Goal: Feedback & Contribution: Contribute content

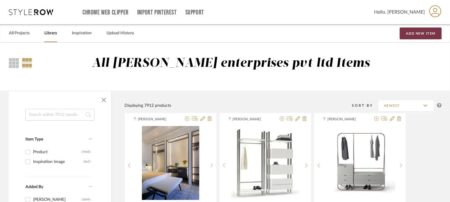
click at [419, 36] on button "Add New Item" at bounding box center [421, 34] width 42 height 12
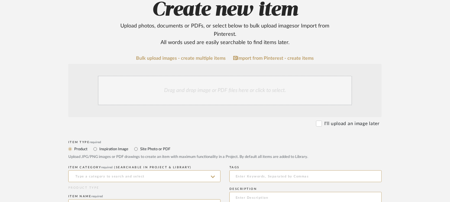
scroll to position [148, 0]
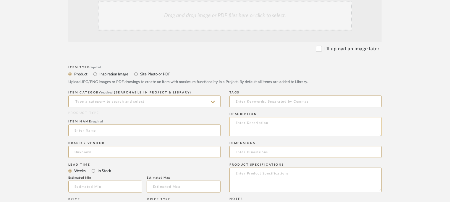
paste textarea "Type: Bench - Eldu Designer : Arbel Dimensions : W 120 x D 55 x H80cm/ SH 45cm …"
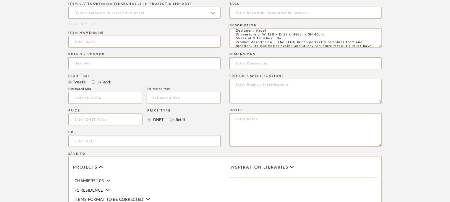
scroll to position [0, 0]
type textarea "Type: Bench - Eldu Designer : Arbel Dimensions : W 120 x D 55 x H80cm/ SH 45cm …"
click at [141, 14] on input at bounding box center [144, 13] width 152 height 12
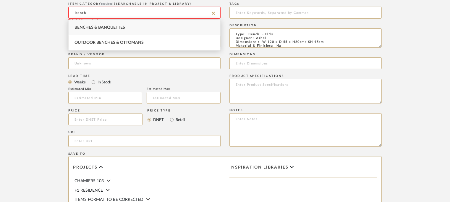
click at [142, 24] on div "Benches & Banquettes" at bounding box center [145, 27] width 152 height 15
type input "Benches & Banquettes"
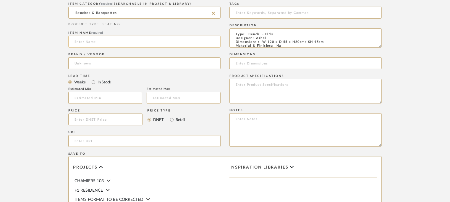
click at [120, 38] on input at bounding box center [144, 42] width 152 height 12
type input "ELDU BENCH"
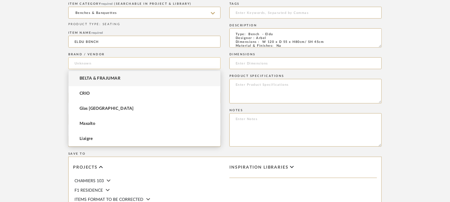
click at [106, 62] on input at bounding box center [144, 63] width 152 height 12
click at [106, 76] on mat-option "BELTA & FRAJUMAR" at bounding box center [145, 78] width 152 height 15
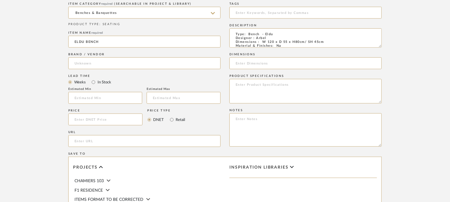
type input "BELTA & FRAJUMAR"
click at [98, 142] on input "url" at bounding box center [144, 141] width 152 height 12
paste input "[URL][DOMAIN_NAME]"
type input "[URL][DOMAIN_NAME]"
click at [98, 96] on input "text" at bounding box center [105, 98] width 74 height 12
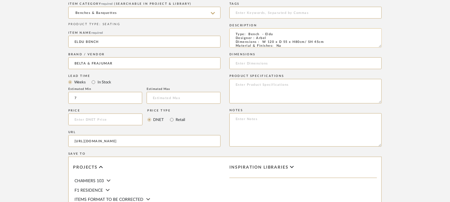
type input "7"
drag, startPoint x: 264, startPoint y: 40, endPoint x: 311, endPoint y: 43, distance: 47.7
click at [311, 43] on textarea "Type: Bench - Eldu Designer : Arbel Dimensions : W 120 x D 55 x H80cm/ SH 45cm …" at bounding box center [306, 37] width 152 height 19
drag, startPoint x: 331, startPoint y: 41, endPoint x: 263, endPoint y: 42, distance: 68.6
click at [263, 42] on textarea "Type: Bench - Eldu Designer : Arbel Dimensions : W 120 x D 55 x H80cm/ SH 45cm …" at bounding box center [306, 37] width 152 height 19
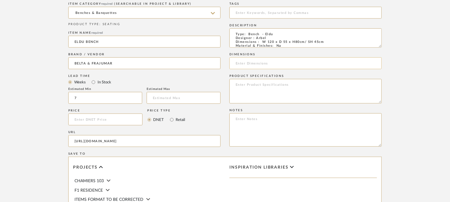
click at [247, 63] on input at bounding box center [306, 63] width 152 height 12
paste input "W 120 x D 55 x H80cm/ SH 45cm"
type input "W 120 x D 55 x H80cm/ SH 45cm"
click at [310, 119] on textarea at bounding box center [306, 129] width 152 height 33
paste textarea "Price: Na Lead time: 45days. MOQ : Our products for Contract projects are manuf…"
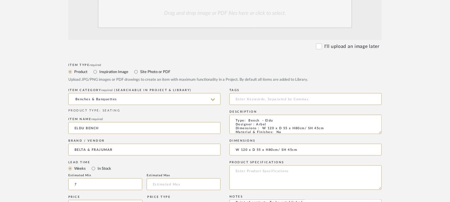
scroll to position [118, 0]
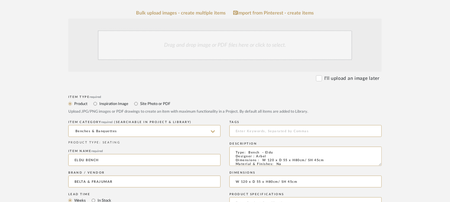
type textarea "Price: Na Lead time: 45days. MOQ : Our products for Contract projects are manuf…"
click at [238, 38] on div "Drag and drop image or PDF files here or click to select." at bounding box center [225, 45] width 254 height 30
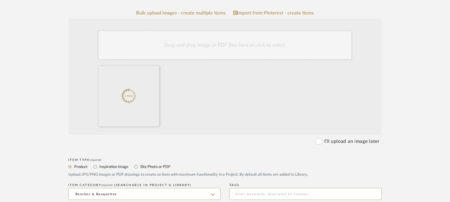
click at [240, 47] on div "Drag and drop image or PDF files here or click to select." at bounding box center [225, 45] width 254 height 30
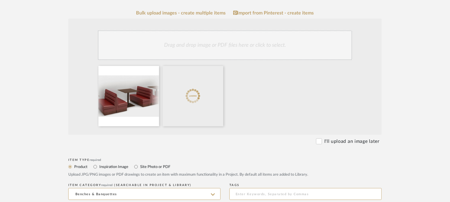
click at [240, 46] on div "Drag and drop image or PDF files here or click to select." at bounding box center [225, 45] width 254 height 30
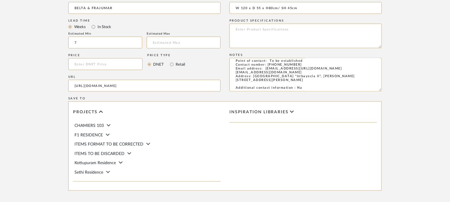
scroll to position [416, 0]
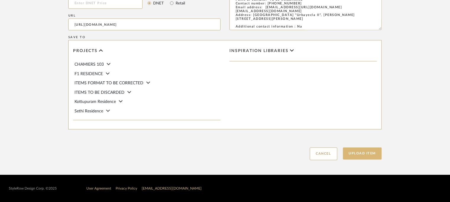
click at [367, 152] on button "Upload Item" at bounding box center [362, 154] width 39 height 12
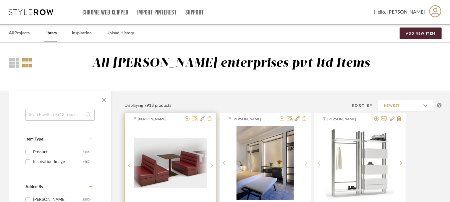
click at [194, 120] on icon at bounding box center [195, 118] width 6 height 5
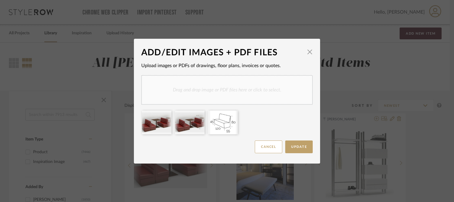
click at [240, 87] on div "Drag and drop image or PDF files here or click to select." at bounding box center [227, 90] width 172 height 30
click at [301, 150] on button "Update" at bounding box center [299, 146] width 28 height 13
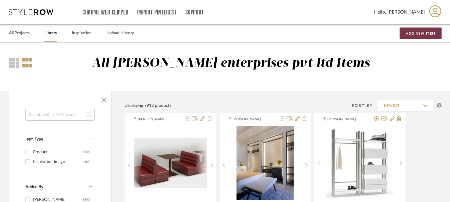
click at [431, 30] on button "Add New Item" at bounding box center [421, 34] width 42 height 12
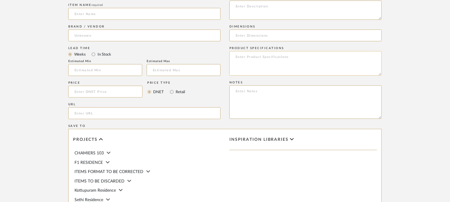
scroll to position [207, 0]
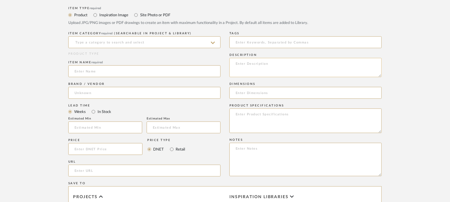
paste textarea "Type: Bench - Noi Designer : Ilmiodesign Dimensions : Na Material & Finishes: N…"
type textarea "Type: Bench - Noi Designer : Ilmiodesign Dimensions : Na Material & Finishes: N…"
click at [150, 40] on input at bounding box center [144, 42] width 152 height 12
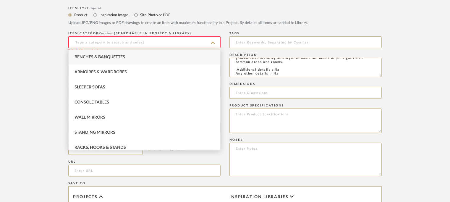
click at [139, 55] on div "Benches & Banquettes" at bounding box center [145, 57] width 152 height 15
type input "Benches & Banquettes"
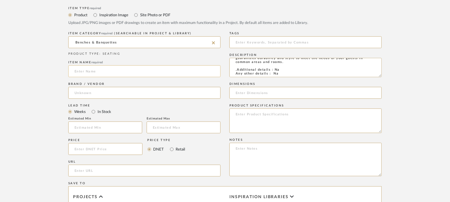
click at [139, 70] on input at bounding box center [144, 71] width 152 height 12
type input "NOI BENCH"
click at [97, 91] on input at bounding box center [144, 93] width 152 height 12
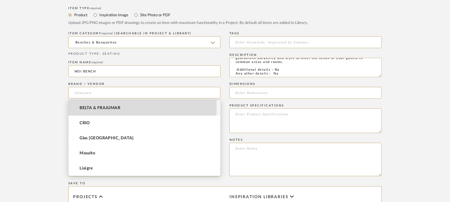
click at [98, 107] on span "BELTA & FRAJUMAR" at bounding box center [100, 108] width 41 height 5
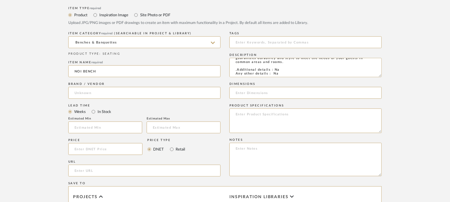
type input "BELTA & FRAJUMAR"
click at [99, 123] on input "text" at bounding box center [105, 128] width 74 height 12
type input "7"
click at [94, 167] on input "url" at bounding box center [144, 171] width 152 height 12
paste input "[URL][DOMAIN_NAME]"
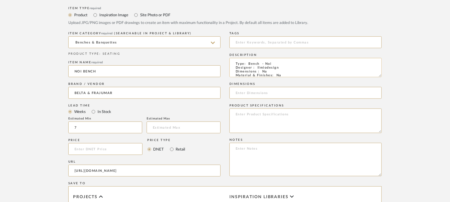
scroll to position [0, 0]
type input "[URL][DOMAIN_NAME]"
click at [237, 152] on textarea at bounding box center [306, 159] width 152 height 33
paste textarea "Price: Na Lead time: 45days. MOQ : Our products for Contract projects are manuf…"
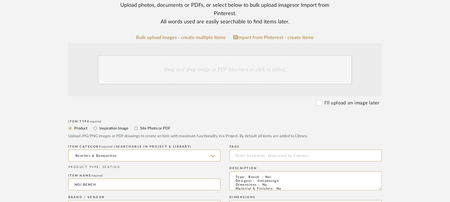
scroll to position [59, 0]
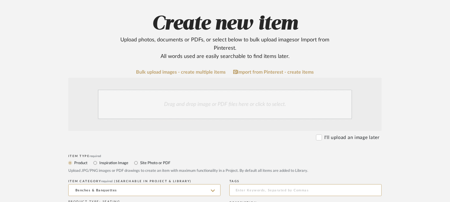
type textarea "Price: Na Lead time: 45days. MOQ : Our products for Contract projects are manuf…"
click at [214, 102] on div "Drag and drop image or PDF files here or click to select." at bounding box center [225, 105] width 254 height 30
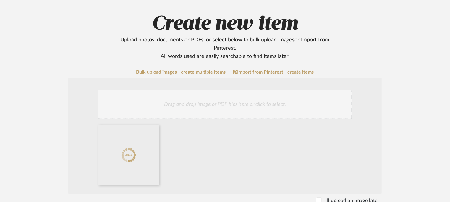
click at [231, 107] on div "Drag and drop image or PDF files here or click to select." at bounding box center [225, 105] width 254 height 30
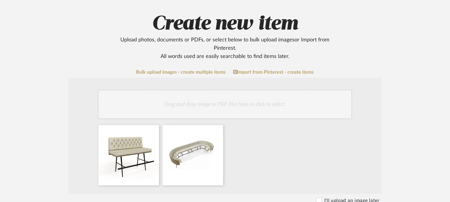
click at [232, 115] on div "Drag and drop image or PDF files here or click to select." at bounding box center [225, 105] width 254 height 30
click at [247, 99] on div "Drag and drop image or PDF files here or click to select." at bounding box center [225, 105] width 254 height 30
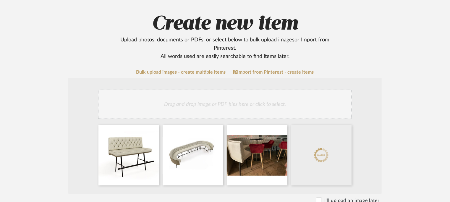
click at [273, 100] on div "Drag and drop image or PDF files here or click to select." at bounding box center [225, 105] width 254 height 30
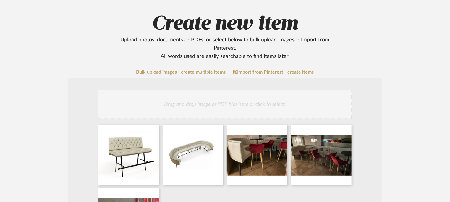
click at [309, 107] on div "Drag and drop image or PDF files here or click to select." at bounding box center [225, 105] width 254 height 30
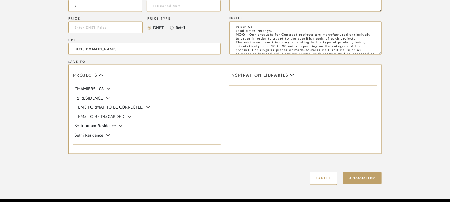
scroll to position [479, 0]
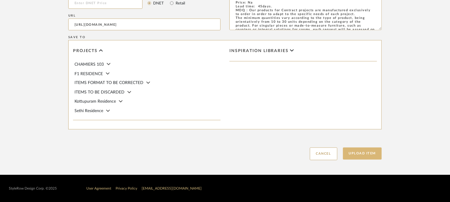
click at [374, 155] on button "Upload Item" at bounding box center [362, 154] width 39 height 12
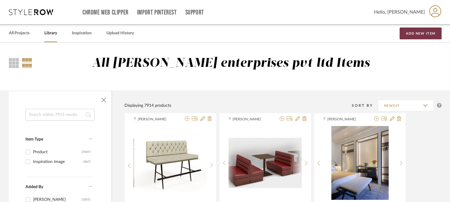
click at [419, 35] on button "Add New Item" at bounding box center [421, 34] width 42 height 12
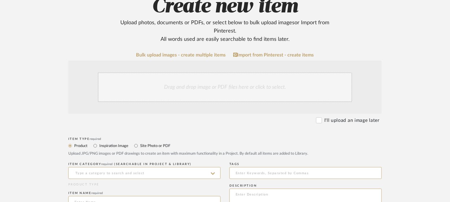
scroll to position [177, 0]
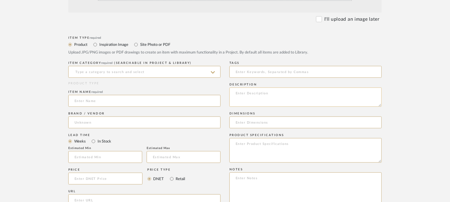
paste textarea "Type: Bench - [PERSON_NAME] Designer : Arbel Dimensions : W 225 x H 80cm Materi…"
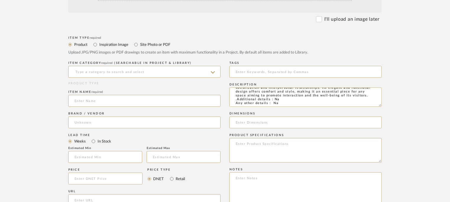
type textarea "Type: Bench - [PERSON_NAME] Designer : Arbel Dimensions : W 225 x H 80cm Materi…"
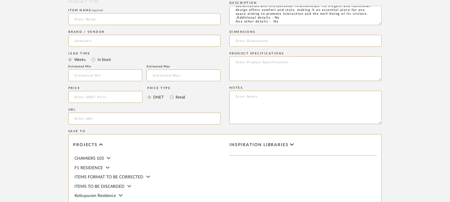
scroll to position [296, 0]
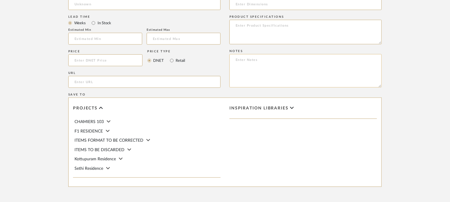
paste textarea "Price: Na Lead time: 45days. MOQ : Our products for Contract projects are manuf…"
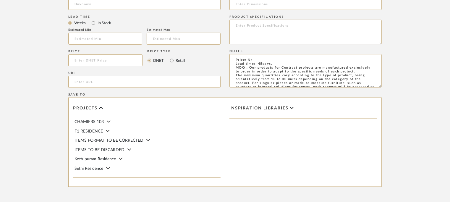
scroll to position [54, 0]
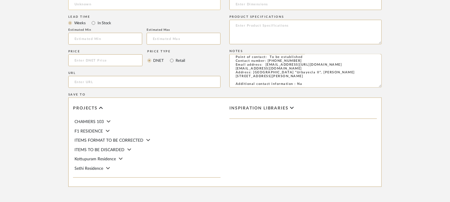
type textarea "Price: Na Lead time: 45days. MOQ : Our products for Contract projects are manuf…"
paste input "[URL][DOMAIN_NAME][PERSON_NAME]"
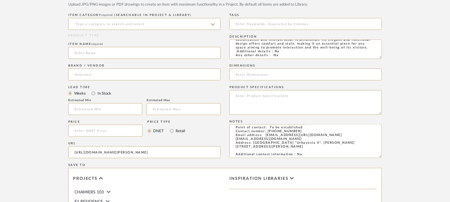
scroll to position [207, 0]
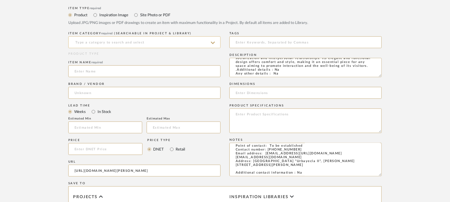
type input "[URL][DOMAIN_NAME][PERSON_NAME]"
click at [95, 44] on input at bounding box center [144, 42] width 152 height 12
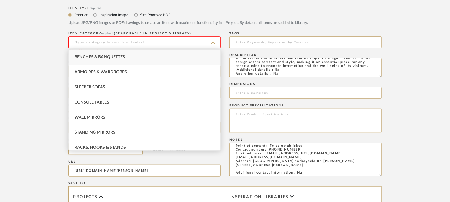
click at [97, 53] on div "Benches & Banquettes" at bounding box center [145, 57] width 152 height 15
type input "Benches & Banquettes"
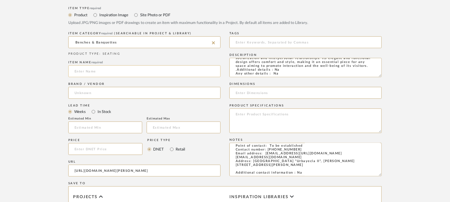
click at [93, 71] on input at bounding box center [144, 71] width 152 height 12
type input "[DEMOGRAPHIC_DATA] BENCH"
click at [96, 94] on input at bounding box center [144, 93] width 152 height 12
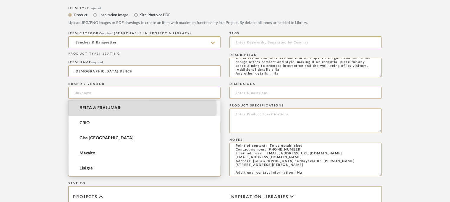
click at [109, 109] on span "BELTA & FRAJUMAR" at bounding box center [100, 108] width 41 height 5
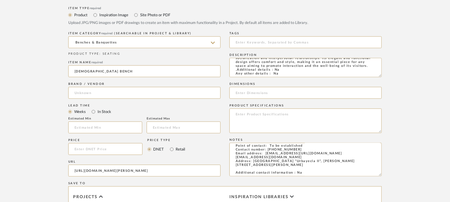
type input "BELTA & FRAJUMAR"
click at [108, 124] on input "text" at bounding box center [105, 128] width 74 height 12
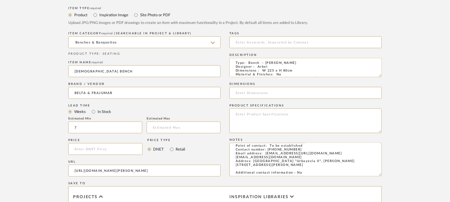
scroll to position [0, 0]
type input "7"
drag, startPoint x: 263, startPoint y: 71, endPoint x: 293, endPoint y: 71, distance: 29.6
click at [293, 71] on textarea "Type: Bench - [PERSON_NAME] Designer : Arbel Dimensions : W 225 x H 80cm Materi…" at bounding box center [306, 67] width 152 height 19
click at [266, 94] on input at bounding box center [306, 93] width 152 height 12
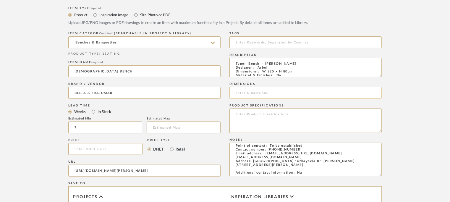
paste input "W 225 x H 80cm"
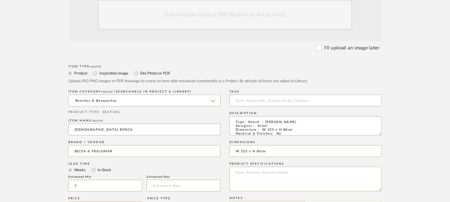
scroll to position [148, 0]
type input "W 225 x H 80cm"
click at [224, 20] on div "Drag and drop image or PDF files here or click to select." at bounding box center [225, 16] width 254 height 30
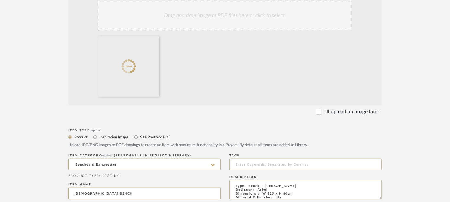
click at [254, 15] on div "Drag and drop image or PDF files here or click to select." at bounding box center [225, 16] width 254 height 30
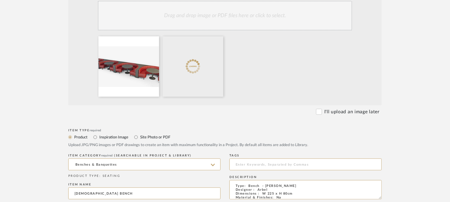
click at [267, 16] on div "Drag and drop image or PDF files here or click to select." at bounding box center [225, 16] width 254 height 30
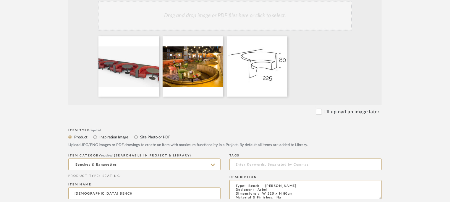
click at [156, 12] on div "Drag and drop image or PDF files here or click to select." at bounding box center [225, 16] width 254 height 30
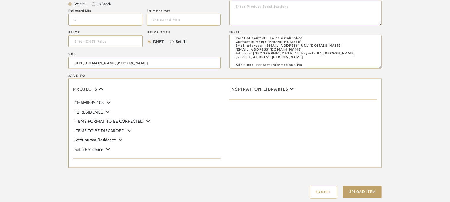
scroll to position [416, 0]
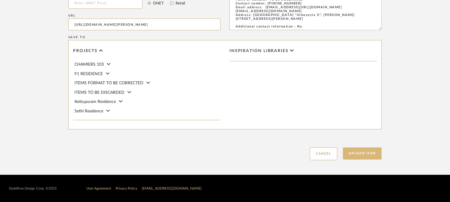
click at [370, 154] on button "Upload Item" at bounding box center [362, 154] width 39 height 12
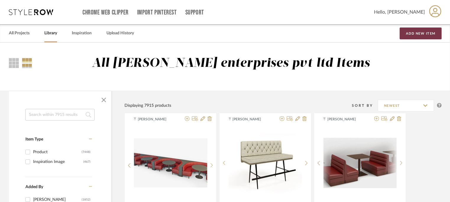
click at [413, 30] on button "Add New Item" at bounding box center [421, 34] width 42 height 12
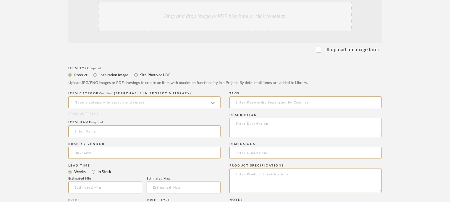
scroll to position [148, 0]
paste textarea "Type: Chair - [PERSON_NAME] Designer : Arbel Dimensions : Na Material & Finishe…"
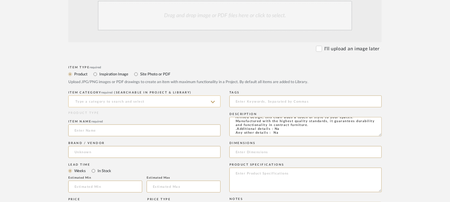
type textarea "Type: Chair - [PERSON_NAME] Designer : Arbel Dimensions : Na Material & Finishe…"
click at [159, 102] on input at bounding box center [144, 102] width 152 height 12
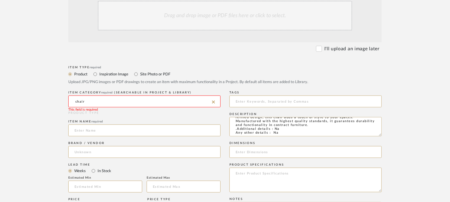
scroll to position [118, 0]
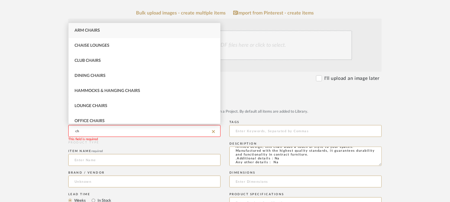
type input "c"
click at [108, 46] on div "Dining Chairs" at bounding box center [145, 45] width 152 height 15
type input "Dining Chairs"
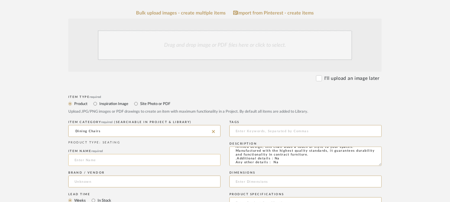
click at [96, 159] on input at bounding box center [144, 160] width 152 height 12
type input "[PERSON_NAME] CHAIR"
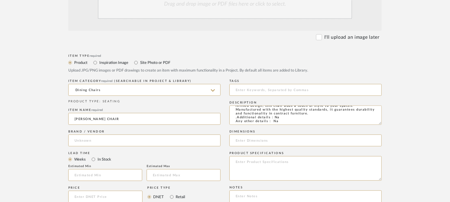
scroll to position [237, 0]
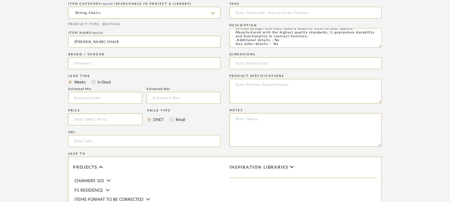
paste input "[URL][DOMAIN_NAME][PERSON_NAME]"
type input "[URL][DOMAIN_NAME][PERSON_NAME]"
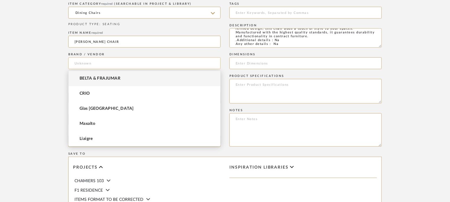
click at [101, 62] on input at bounding box center [144, 63] width 152 height 12
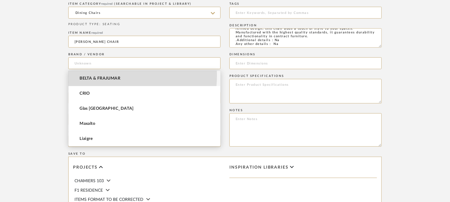
click at [103, 75] on mat-option "BELTA & FRAJUMAR" at bounding box center [145, 78] width 152 height 15
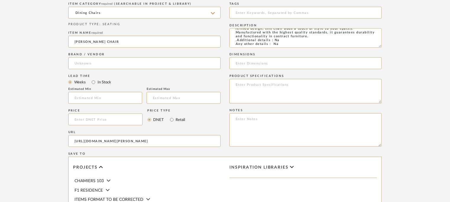
type input "BELTA & FRAJUMAR"
click at [90, 98] on input at bounding box center [105, 98] width 74 height 12
type input "7"
click at [235, 121] on textarea at bounding box center [306, 129] width 152 height 33
paste textarea "Price: Na Lead time: 45days. MOQ : Our products for Contract projects are manuf…"
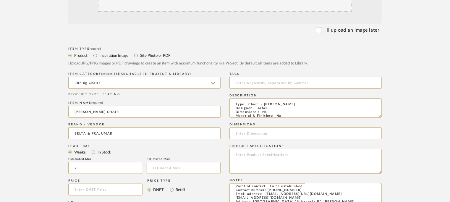
scroll to position [89, 0]
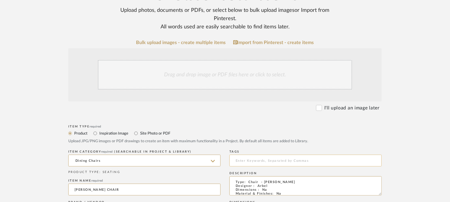
type textarea "Price: Na Lead time: 45days. MOQ : Our products for Contract projects are manuf…"
click at [243, 161] on input at bounding box center [306, 161] width 152 height 12
type input "C"
type input "chair,"
click at [170, 71] on div "Drag and drop image or PDF files here or click to select." at bounding box center [225, 75] width 254 height 30
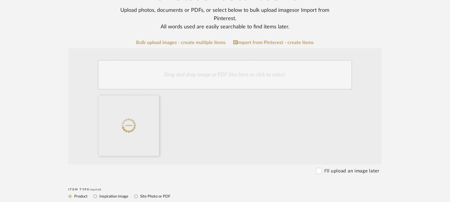
click at [301, 74] on div "Drag and drop image or PDF files here or click to select." at bounding box center [225, 75] width 254 height 30
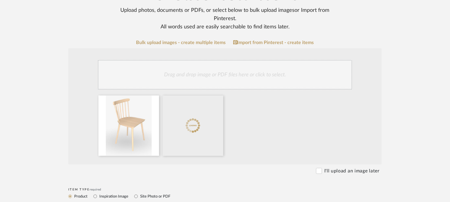
click at [294, 68] on div "Drag and drop image or PDF files here or click to select." at bounding box center [225, 75] width 254 height 30
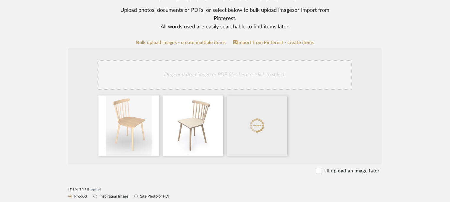
click at [292, 72] on div "Drag and drop image or PDF files here or click to select." at bounding box center [225, 75] width 254 height 30
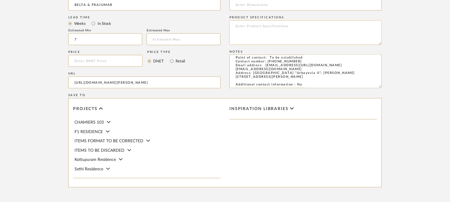
scroll to position [416, 0]
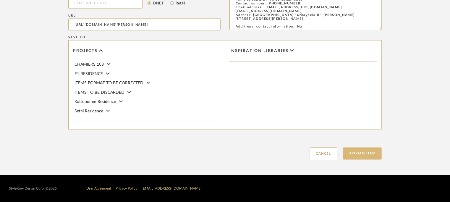
click at [361, 155] on button "Upload Item" at bounding box center [362, 154] width 39 height 12
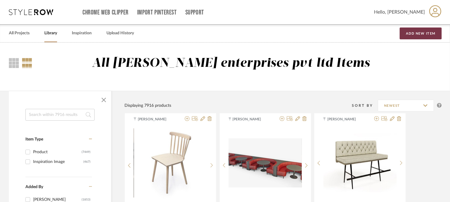
click at [425, 31] on button "Add New Item" at bounding box center [421, 34] width 42 height 12
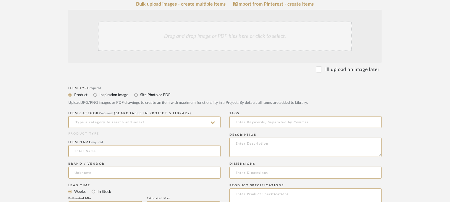
scroll to position [177, 0]
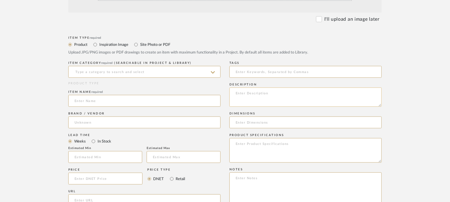
paste textarea "Type: Sofa - Erga Designer : [PERSON_NAME] Dimensions : Na Material & Finishes:…"
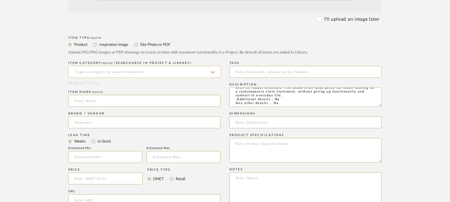
type textarea "Type: Sofa - Erga Designer : [PERSON_NAME] Dimensions : Na Material & Finishes:…"
click at [137, 70] on input at bounding box center [144, 72] width 152 height 12
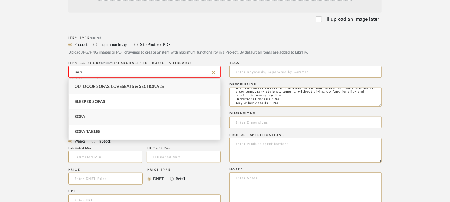
click at [109, 110] on div "Sofa" at bounding box center [145, 116] width 152 height 15
type input "Sofa"
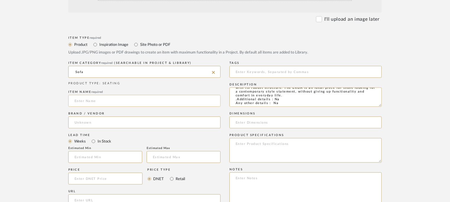
click at [97, 102] on input at bounding box center [144, 101] width 152 height 12
type input "ERGA SOFA"
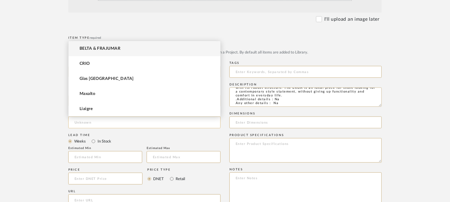
click at [83, 122] on input at bounding box center [144, 123] width 152 height 12
click at [103, 49] on span "BELTA & FRAJUMAR" at bounding box center [100, 48] width 41 height 5
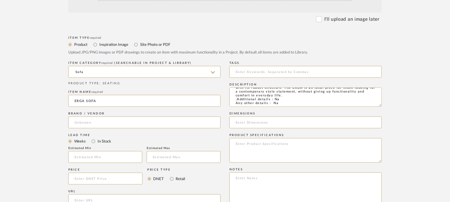
type input "BELTA & FRAJUMAR"
click at [105, 154] on input at bounding box center [105, 157] width 74 height 12
type input "7"
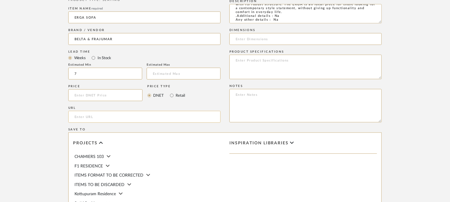
scroll to position [266, 0]
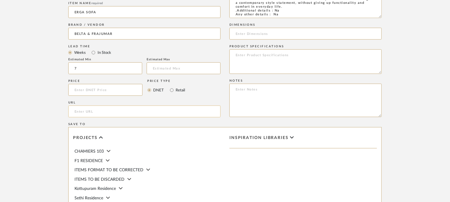
click at [90, 113] on input "url" at bounding box center [144, 112] width 152 height 12
paste input "[URL][DOMAIN_NAME]"
type input "[URL][DOMAIN_NAME]"
click at [235, 87] on textarea at bounding box center [306, 100] width 152 height 33
paste textarea "Price: Na Lead time: 45days. MOQ : Our products for Contract projects are manuf…"
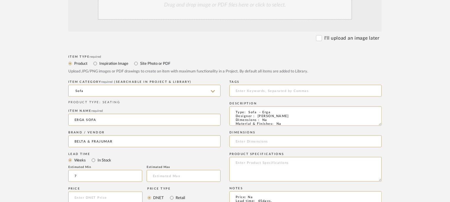
scroll to position [148, 0]
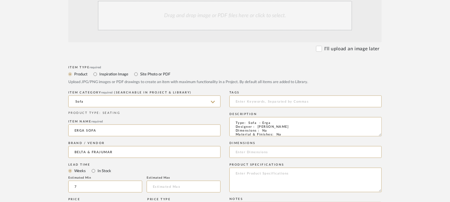
type textarea "Price: Na Lead time: 45days. MOQ : Our products for Contract projects are manuf…"
click at [203, 20] on div "Drag and drop image or PDF files here or click to select." at bounding box center [225, 16] width 254 height 30
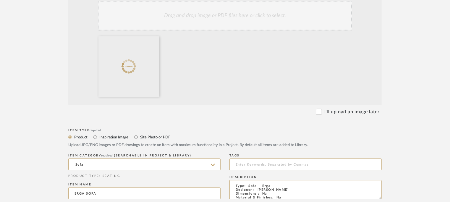
click at [246, 20] on div "Drag and drop image or PDF files here or click to select." at bounding box center [225, 16] width 254 height 30
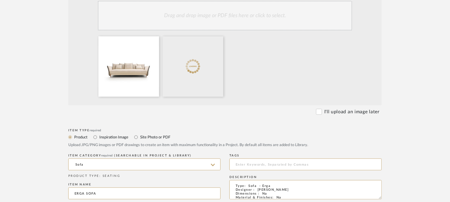
click at [245, 17] on div "Drag and drop image or PDF files here or click to select." at bounding box center [225, 16] width 254 height 30
click at [242, 14] on div "Drag and drop image or PDF files here or click to select." at bounding box center [225, 16] width 254 height 30
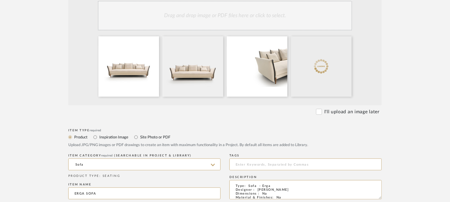
click at [260, 19] on div "Drag and drop image or PDF files here or click to select." at bounding box center [225, 16] width 254 height 30
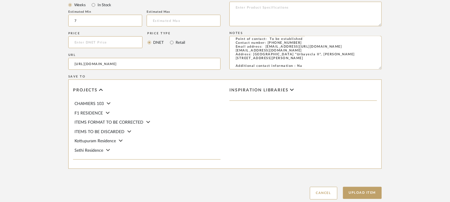
scroll to position [416, 0]
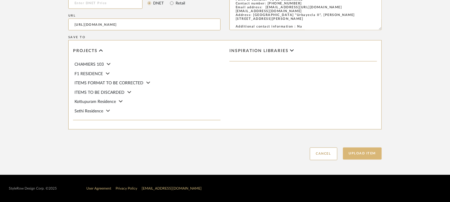
click at [373, 154] on button "Upload Item" at bounding box center [362, 154] width 39 height 12
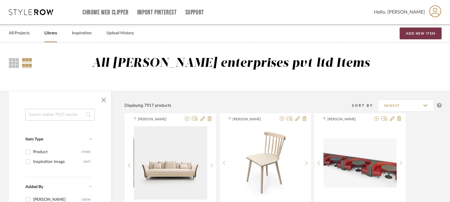
click at [439, 31] on button "Add New Item" at bounding box center [421, 34] width 42 height 12
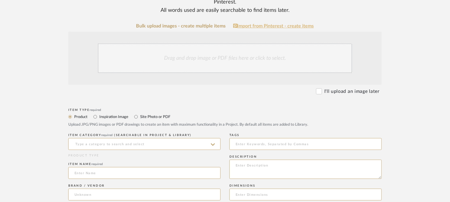
scroll to position [148, 0]
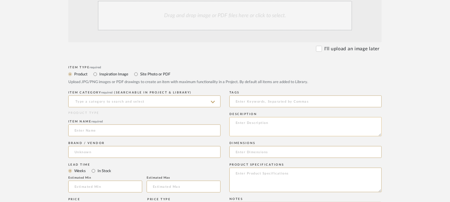
click at [248, 122] on textarea at bounding box center [306, 126] width 152 height 19
paste textarea "Type: Sofa - Kava Designer : na Dimensions : Na Material & Finishes: Na Product…"
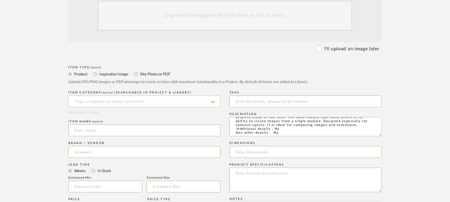
type textarea "Type: Sofa - Kava Designer : na Dimensions : Na Material & Finishes: Na Product…"
click at [144, 102] on input at bounding box center [144, 102] width 152 height 12
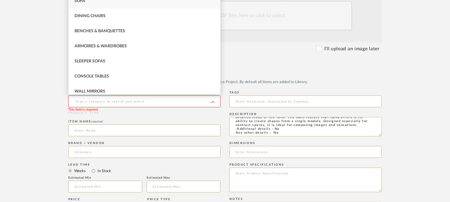
click at [91, 3] on div "Sofa" at bounding box center [145, 0] width 152 height 15
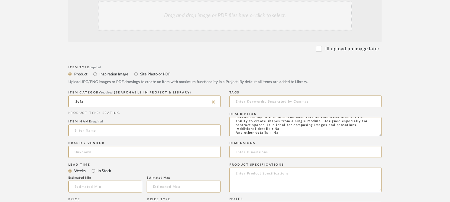
drag, startPoint x: 91, startPoint y: 100, endPoint x: 21, endPoint y: 91, distance: 70.7
click at [21, 91] on upload-items "Create new item Upload photos, documents or PDFs, or select below to bulk uploa…" at bounding box center [225, 138] width 450 height 486
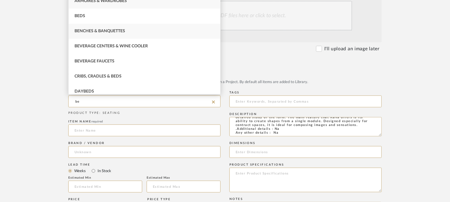
click at [120, 30] on span "Benches & Banquettes" at bounding box center [100, 31] width 51 height 4
type input "Benches & Banquettes"
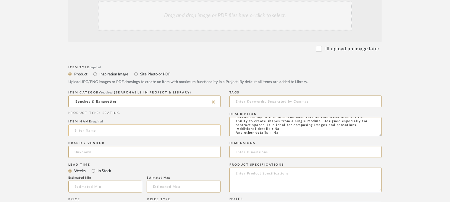
click at [101, 129] on input at bounding box center [144, 131] width 152 height 12
type input "KAVA BENCH"
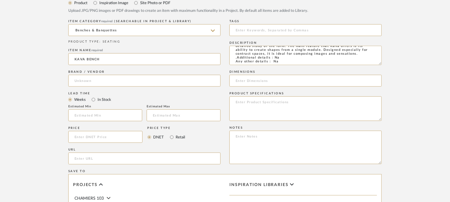
scroll to position [237, 0]
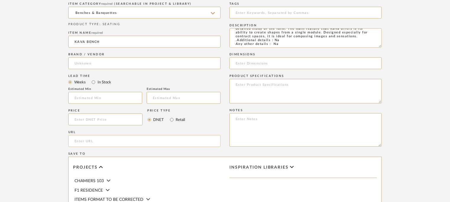
paste input "[URL][DOMAIN_NAME]"
type input "[URL][DOMAIN_NAME]"
click at [103, 62] on input at bounding box center [144, 63] width 152 height 12
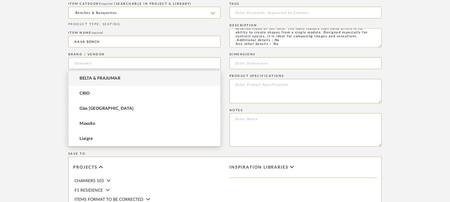
click at [104, 78] on span "BELTA & FRAJUMAR" at bounding box center [100, 78] width 41 height 5
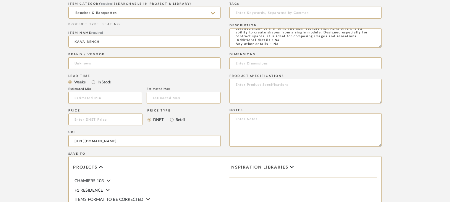
type input "BELTA & FRAJUMAR"
click at [105, 96] on input "text" at bounding box center [105, 98] width 74 height 12
type input "7"
click at [267, 14] on input at bounding box center [306, 13] width 152 height 12
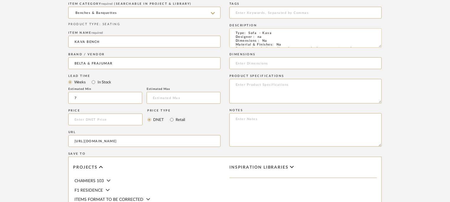
scroll to position [0, 0]
click at [235, 118] on textarea at bounding box center [306, 129] width 152 height 33
paste textarea "Price: Na Lead time: 45days. MOQ : Our products for Contract projects are manuf…"
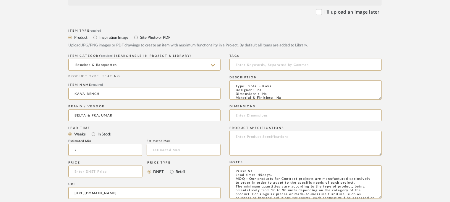
scroll to position [89, 0]
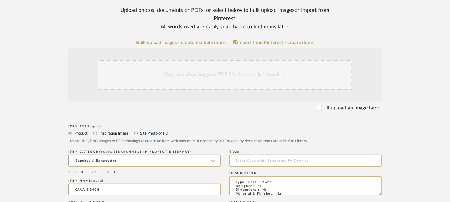
type textarea "Price: Na Lead time: 45days. MOQ : Our products for Contract projects are manuf…"
click at [219, 76] on div "Drag and drop image or PDF files here or click to select." at bounding box center [225, 75] width 254 height 30
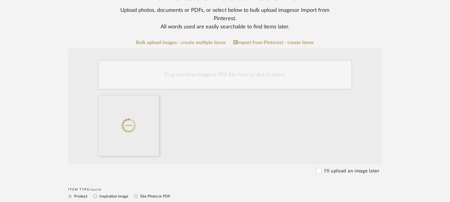
click at [260, 77] on div "Drag and drop image or PDF files here or click to select." at bounding box center [225, 75] width 254 height 30
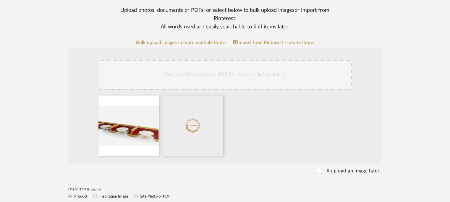
click at [251, 71] on div "Drag and drop image or PDF files here or click to select." at bounding box center [225, 75] width 254 height 30
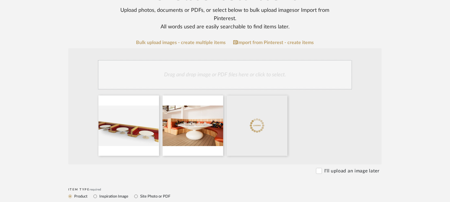
click at [182, 77] on div "Drag and drop image or PDF files here or click to select." at bounding box center [225, 75] width 254 height 30
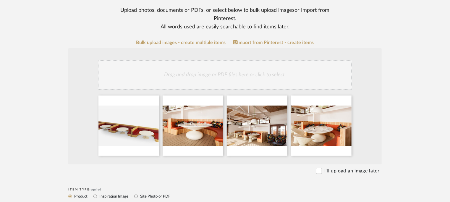
click at [298, 82] on div "Drag and drop image or PDF files here or click to select." at bounding box center [225, 75] width 254 height 30
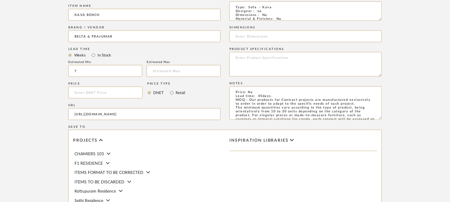
scroll to position [416, 0]
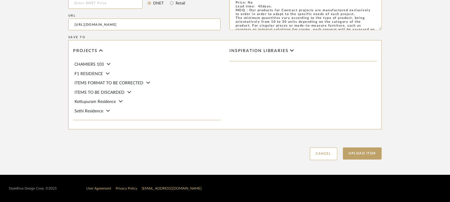
drag, startPoint x: 369, startPoint y: 153, endPoint x: 291, endPoint y: 115, distance: 86.8
click at [291, 115] on div "Item Type required Product Inspiration Image Site Photo or PDF Upload JPG/PNG i…" at bounding box center [225, 9] width 314 height 301
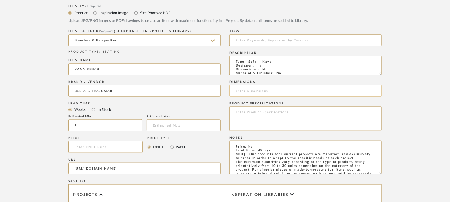
scroll to position [209, 0]
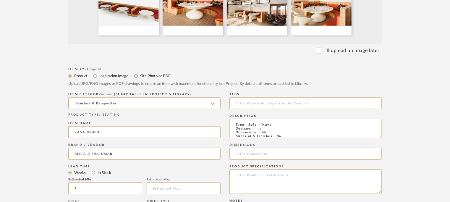
click at [251, 124] on textarea "Type: Sofa - Kava Designer : na Dimensions : Na Material & Finishes: Na Product…" at bounding box center [306, 128] width 152 height 19
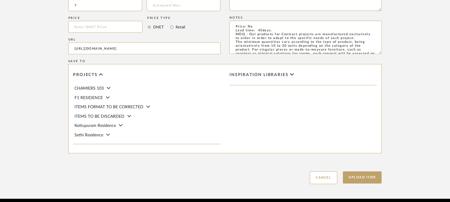
scroll to position [416, 0]
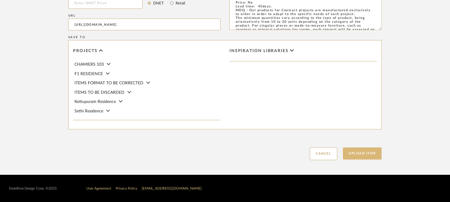
type textarea "Type: Bench - Kava Designer : na Dimensions : Na Material & Finishes: Na Produc…"
click at [375, 154] on button "Upload Item" at bounding box center [362, 154] width 39 height 12
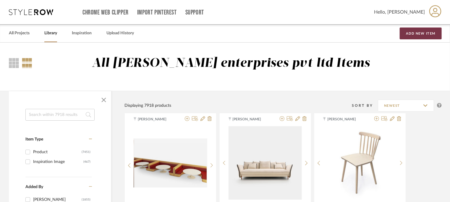
click at [425, 30] on button "Add New Item" at bounding box center [421, 34] width 42 height 12
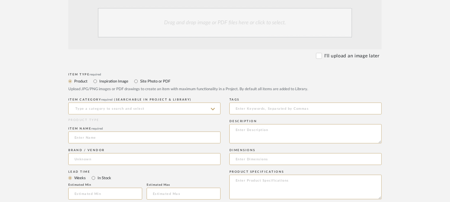
scroll to position [148, 0]
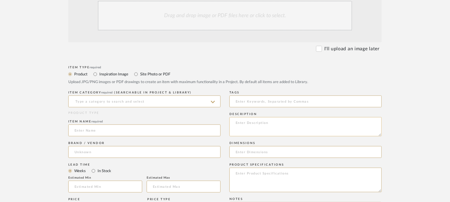
paste textarea "Type: Bench - Shell Designer : Arbel Dimensions : Na Material & Finishes: Na Pr…"
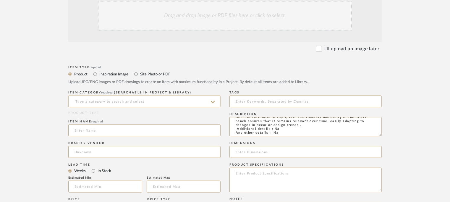
type textarea "Type: Bench - Shell Designer : Arbel Dimensions : Na Material & Finishes: Na Pr…"
click at [95, 103] on input at bounding box center [144, 102] width 152 height 12
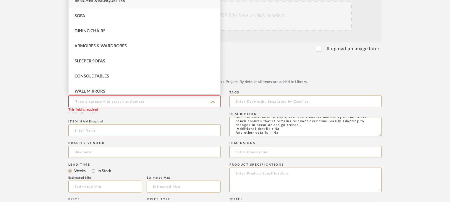
click at [117, 1] on span "Benches & Banquettes" at bounding box center [100, 1] width 51 height 4
type input "Benches & Banquettes"
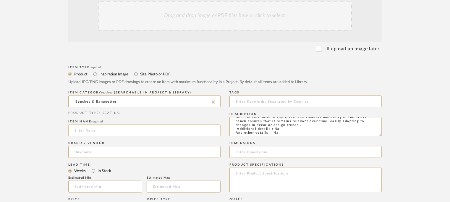
click at [98, 131] on input at bounding box center [144, 131] width 152 height 12
type input "SHELL BENCH"
click at [89, 154] on input at bounding box center [144, 152] width 152 height 12
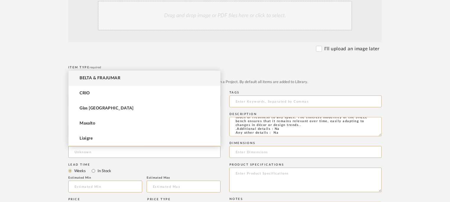
click at [102, 77] on span "BELTA & FRAJUMAR" at bounding box center [100, 78] width 41 height 5
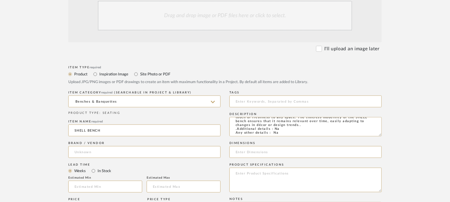
type input "BELTA & FRAJUMAR"
click at [109, 185] on input "text" at bounding box center [105, 187] width 74 height 12
type input "7"
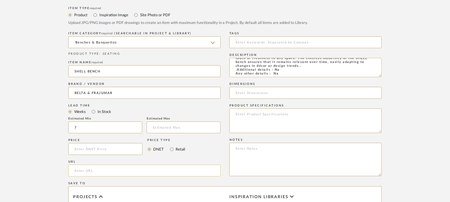
click at [90, 172] on input "url" at bounding box center [144, 171] width 152 height 12
paste input "[URL][DOMAIN_NAME]"
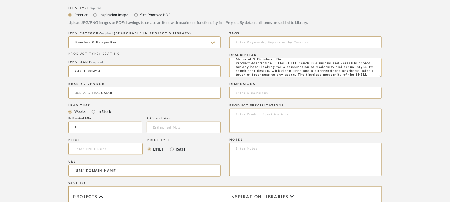
scroll to position [0, 0]
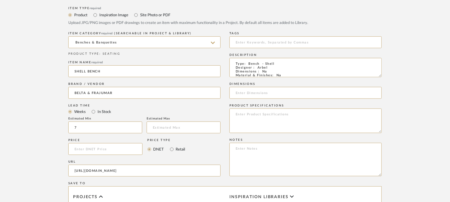
type input "[URL][DOMAIN_NAME]"
click at [235, 146] on textarea at bounding box center [306, 159] width 152 height 33
paste textarea "Price: Na Lead time: 45days. MOQ : Our products for Contract projects are manuf…"
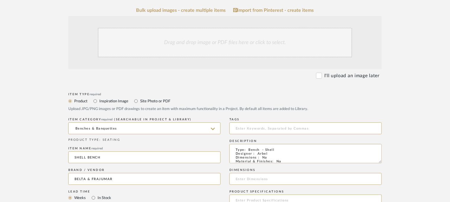
scroll to position [117, 0]
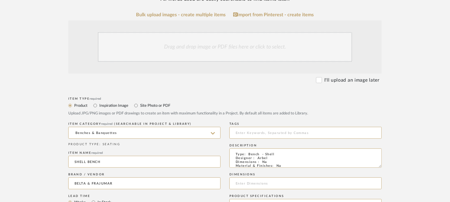
type textarea "Price: Na Lead time: 45days. MOQ : Our products for Contract projects are manuf…"
click at [252, 51] on div "Drag and drop image or PDF files here or click to select." at bounding box center [225, 47] width 254 height 30
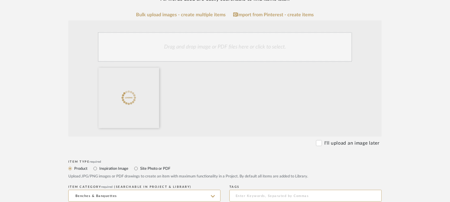
click at [199, 44] on div "Drag and drop image or PDF files here or click to select." at bounding box center [225, 47] width 254 height 30
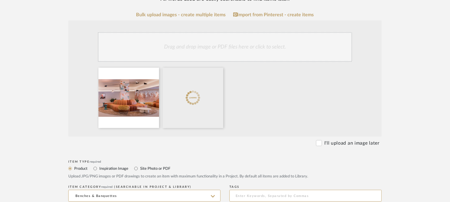
click at [238, 49] on div "Drag and drop image or PDF files here or click to select." at bounding box center [225, 47] width 254 height 30
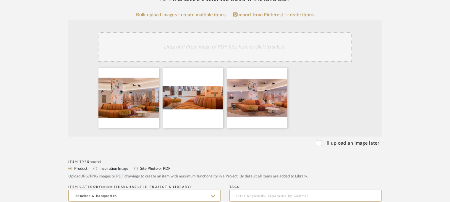
click at [285, 51] on div "Drag and drop image or PDF files here or click to select." at bounding box center [225, 47] width 254 height 30
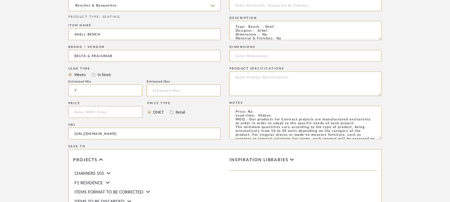
scroll to position [416, 0]
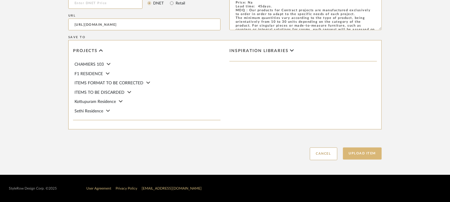
click at [356, 150] on button "Upload Item" at bounding box center [362, 154] width 39 height 12
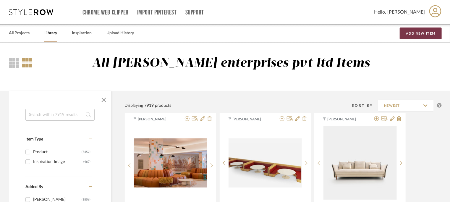
click at [420, 33] on button "Add New Item" at bounding box center [421, 34] width 42 height 12
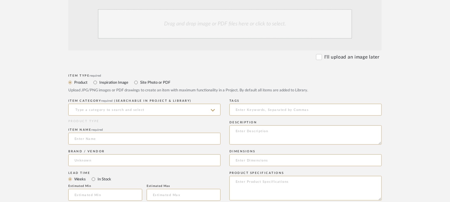
scroll to position [148, 0]
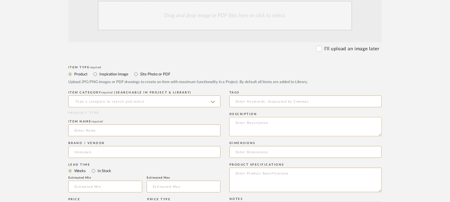
paste textarea "Type: Bench - Neep Designer : Arbel Dimensions : Na Material & Finishes: Na Pro…"
type textarea "Type: Bench - Neep Designer : Arbel Dimensions : Na Material & Finishes: Na Pro…"
click at [169, 102] on input at bounding box center [144, 102] width 152 height 12
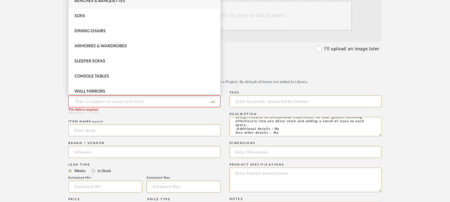
click at [89, 1] on span "Benches & Banquettes" at bounding box center [100, 1] width 51 height 4
type input "Benches & Banquettes"
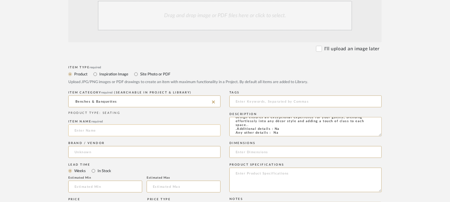
click at [104, 132] on input at bounding box center [144, 131] width 152 height 12
type input "NEEP BENCH"
click at [96, 154] on input at bounding box center [144, 152] width 152 height 12
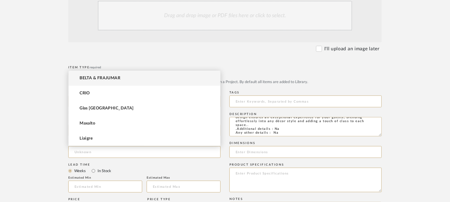
click at [94, 77] on span "BELTA & FRAJUMAR" at bounding box center [100, 78] width 41 height 5
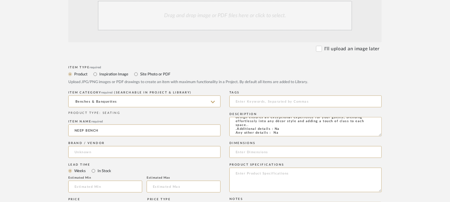
type input "BELTA & FRAJUMAR"
click at [111, 188] on input "text" at bounding box center [105, 187] width 74 height 12
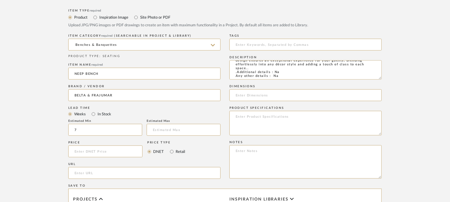
scroll to position [207, 0]
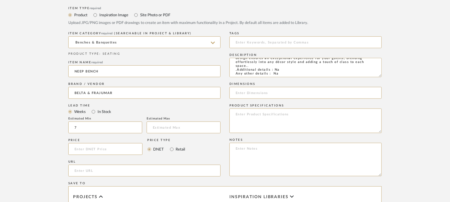
type input "7"
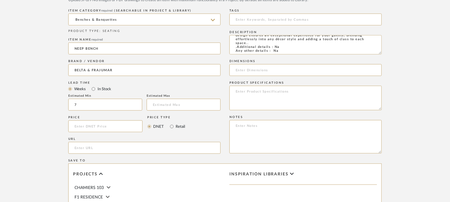
scroll to position [237, 0]
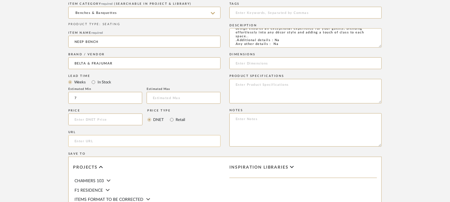
click at [104, 142] on input "url" at bounding box center [144, 141] width 152 height 12
paste input "[URL][DOMAIN_NAME]"
type input "[URL][DOMAIN_NAME]"
click at [238, 117] on textarea at bounding box center [306, 129] width 152 height 33
paste textarea "Price: Na Lead time: 45days. MOQ : Our products for Contract projects are manuf…"
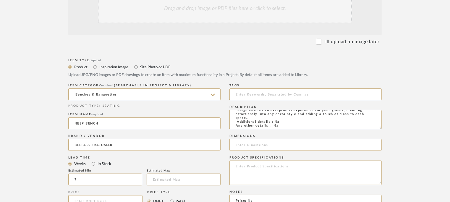
scroll to position [59, 0]
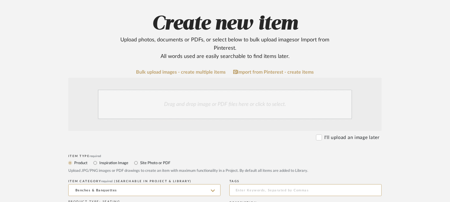
type textarea "Price: Na Lead time: 45days. MOQ : Our products for Contract projects are manuf…"
click at [199, 110] on div "Drag and drop image or PDF files here or click to select." at bounding box center [225, 105] width 254 height 30
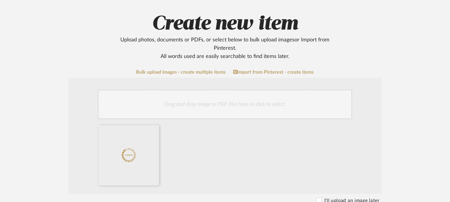
click at [274, 105] on div "Drag and drop image or PDF files here or click to select." at bounding box center [225, 105] width 254 height 30
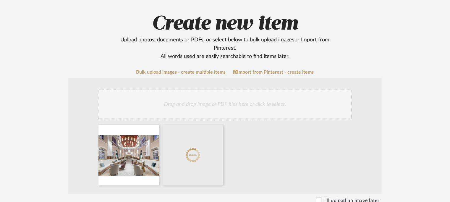
click at [272, 102] on div "Drag and drop image or PDF files here or click to select." at bounding box center [225, 105] width 254 height 30
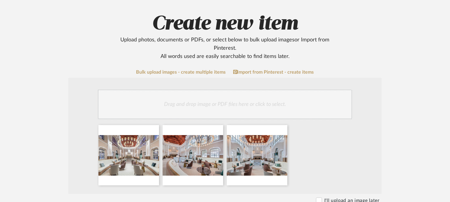
click at [307, 100] on div "Drag and drop image or PDF files here or click to select." at bounding box center [225, 105] width 254 height 30
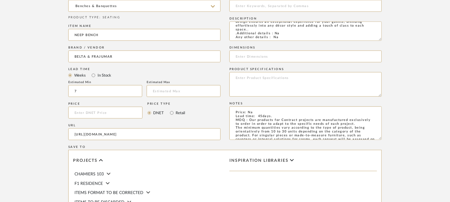
scroll to position [414, 0]
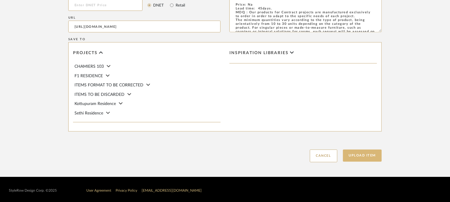
click at [366, 157] on button "Upload Item" at bounding box center [362, 156] width 39 height 12
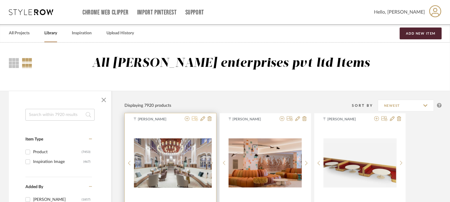
click at [195, 120] on icon at bounding box center [195, 118] width 6 height 5
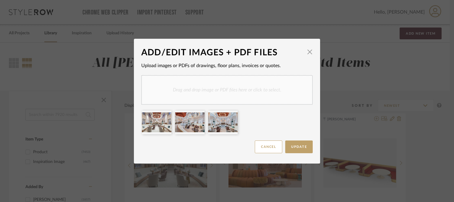
click at [212, 85] on div "Drag and drop image or PDF files here or click to select." at bounding box center [227, 90] width 172 height 30
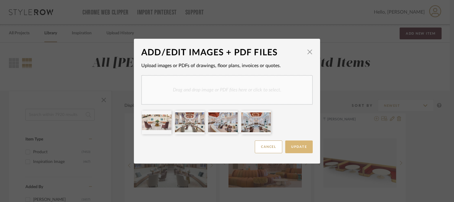
click at [294, 146] on span "Update" at bounding box center [299, 146] width 16 height 3
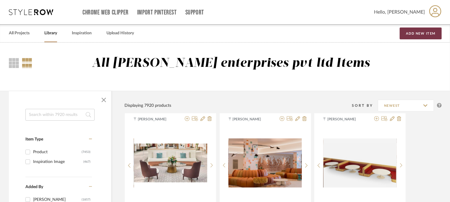
click at [416, 32] on button "Add New Item" at bounding box center [421, 34] width 42 height 12
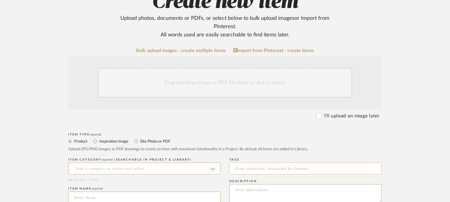
scroll to position [118, 0]
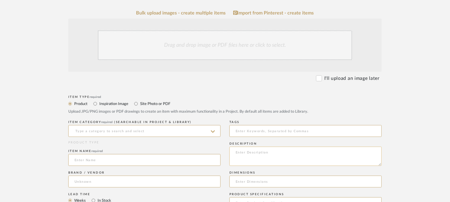
paste textarea "Type: Bench - Swell Designer : Arbel Dimensions : L 300 x W 250 x H 70cm Materi…"
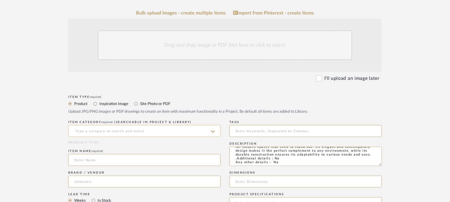
type textarea "Type: Bench - Swell Designer : Arbel Dimensions : L 300 x W 250 x H 70cm Materi…"
click at [167, 129] on input at bounding box center [144, 131] width 152 height 12
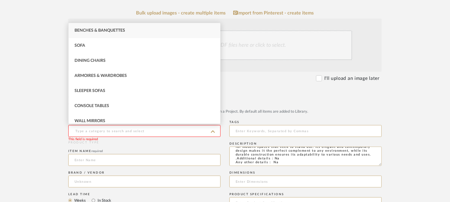
click at [82, 32] on span "Benches & Banquettes" at bounding box center [100, 30] width 51 height 4
type input "Benches & Banquettes"
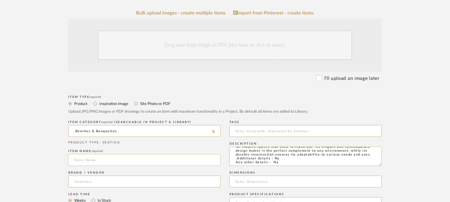
click at [92, 162] on input at bounding box center [144, 160] width 152 height 12
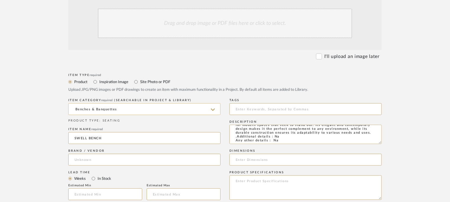
scroll to position [148, 0]
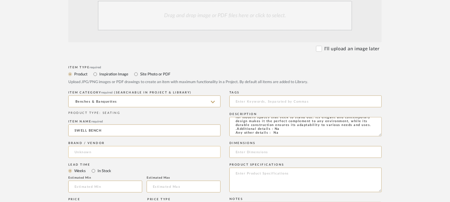
type input "SWELL BENCH"
click at [78, 152] on input at bounding box center [144, 152] width 152 height 12
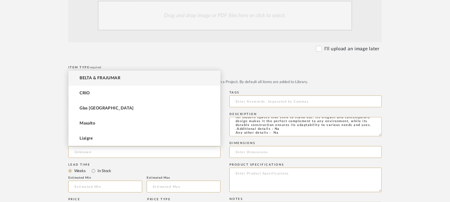
click at [101, 77] on span "BELTA & FRAJUMAR" at bounding box center [100, 78] width 41 height 5
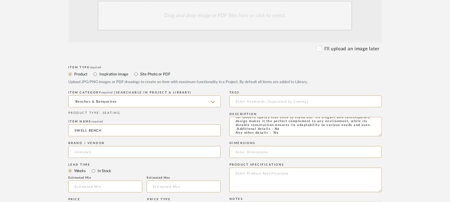
type input "BELTA & FRAJUMAR"
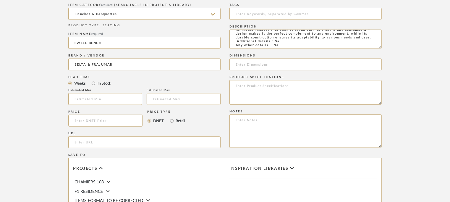
scroll to position [237, 0]
click at [103, 140] on input "url" at bounding box center [144, 141] width 152 height 12
paste input "[URL][DOMAIN_NAME]"
type input "[URL][DOMAIN_NAME]"
click at [111, 97] on input "text" at bounding box center [105, 98] width 74 height 12
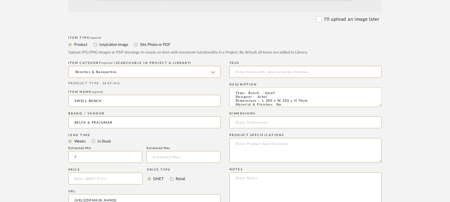
scroll to position [0, 0]
type input "7"
click at [263, 101] on textarea "Type: Bench - Swell Designer : Arbel Dimensions : L 300 x W 250 x H 70cm Materi…" at bounding box center [306, 97] width 152 height 19
drag, startPoint x: 261, startPoint y: 101, endPoint x: 312, endPoint y: 101, distance: 50.9
click at [312, 101] on textarea "Type: Bench - Swell Designer : Arbel Dimensions : L 300 x W 250 x H 70cm Materi…" at bounding box center [306, 97] width 152 height 19
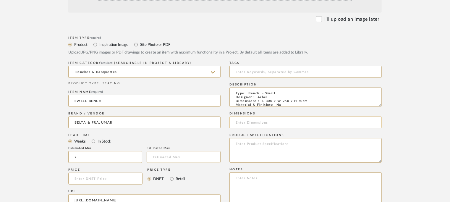
click at [252, 122] on input at bounding box center [306, 123] width 152 height 12
paste input "L 300 x W 250 x H 70cm"
type input "L 300 x W 250 x H 70cm"
click at [267, 180] on textarea at bounding box center [306, 188] width 152 height 33
paste textarea "Price: Na Lead time: 45days. MOQ : Our products for Contract projects are manuf…"
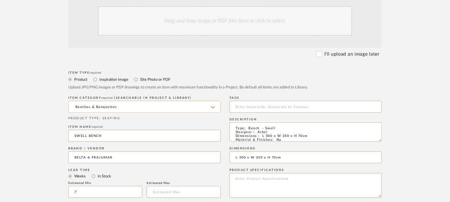
scroll to position [92, 0]
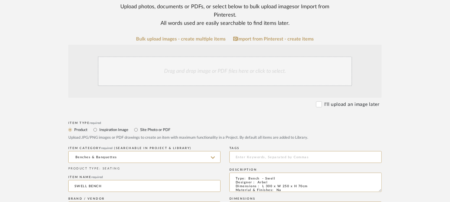
type textarea "Price: Na Lead time: 45days. MOQ : Our products for Contract projects are manuf…"
click at [204, 69] on div "Drag and drop image or PDF files here or click to select." at bounding box center [225, 71] width 254 height 30
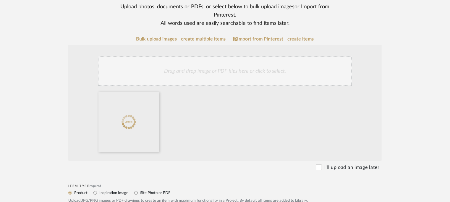
click at [238, 67] on div "Drag and drop image or PDF files here or click to select." at bounding box center [225, 71] width 254 height 30
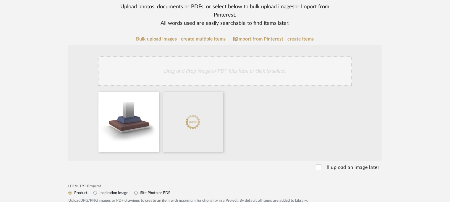
click at [244, 70] on div "Drag and drop image or PDF files here or click to select." at bounding box center [225, 71] width 254 height 30
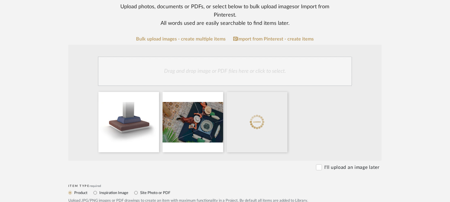
click at [231, 77] on div "Drag and drop image or PDF files here or click to select." at bounding box center [225, 71] width 254 height 30
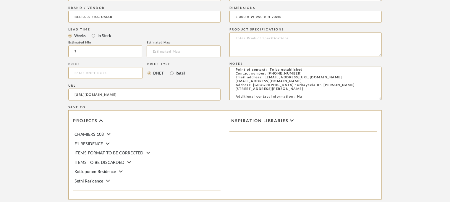
scroll to position [416, 0]
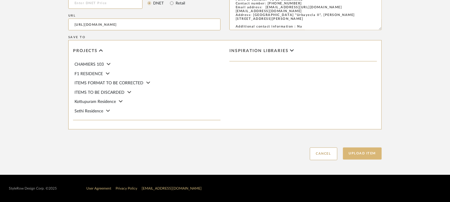
click at [379, 156] on button "Upload Item" at bounding box center [362, 154] width 39 height 12
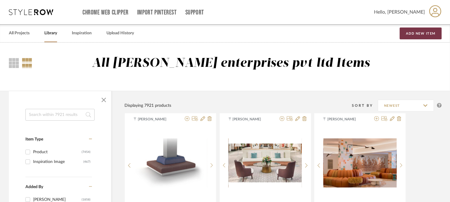
click at [420, 33] on button "Add New Item" at bounding box center [421, 34] width 42 height 12
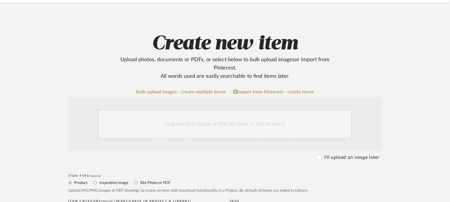
scroll to position [118, 0]
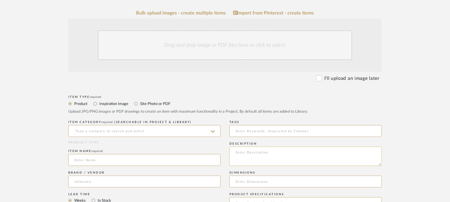
click at [256, 150] on textarea at bounding box center [306, 156] width 152 height 19
paste textarea "Type: Bench - Tube Designer : Arbel Dimensions : Na Material & Finishes: Na Pro…"
type textarea "Type: Bench - Tube Designer : Arbel Dimensions : Na Material & Finishes: Na Pro…"
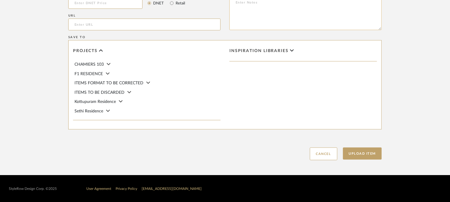
scroll to position [324, 0]
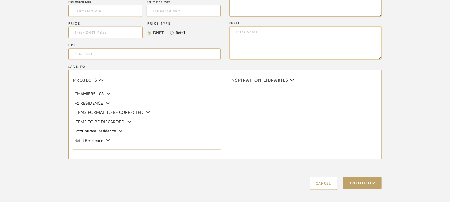
paste textarea "Price: Na Lead time: 45days. MOQ : Our products for Contract projects are manuf…"
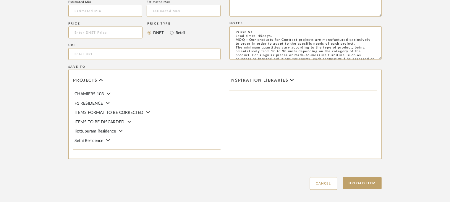
scroll to position [54, 0]
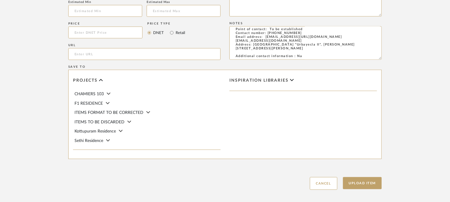
type textarea "Price: Na Lead time: 45days. MOQ : Our products for Contract projects are manuf…"
click at [92, 51] on input "url" at bounding box center [144, 54] width 152 height 12
paste input "[URL][DOMAIN_NAME]"
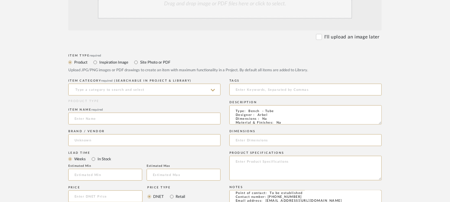
scroll to position [117, 0]
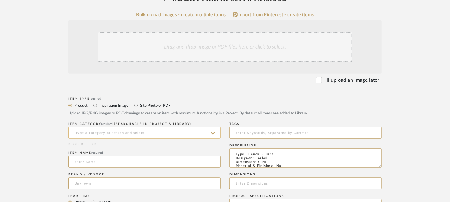
type input "[URL][DOMAIN_NAME]"
click at [121, 133] on input at bounding box center [144, 133] width 152 height 12
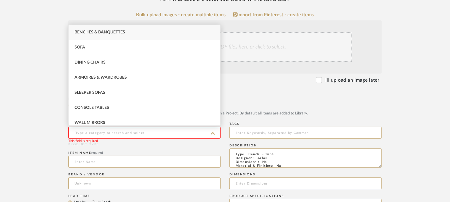
click at [99, 30] on div "Benches & Banquettes" at bounding box center [145, 32] width 152 height 15
type input "Benches & Banquettes"
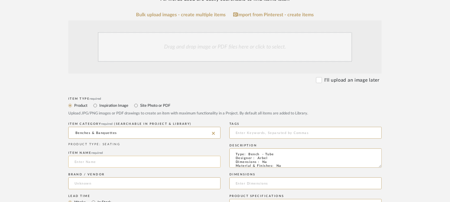
click at [121, 163] on input at bounding box center [144, 162] width 152 height 12
type input "TUBE BENCH"
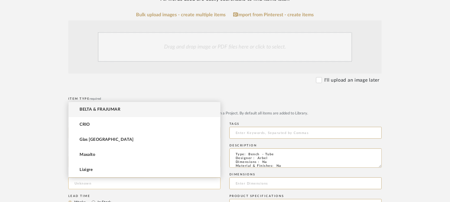
click at [79, 182] on input at bounding box center [144, 183] width 152 height 12
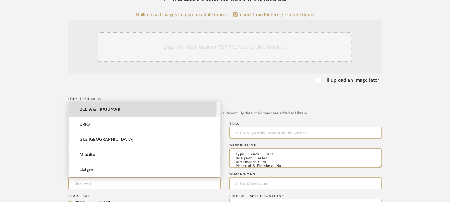
click at [99, 108] on span "BELTA & FRAJUMAR" at bounding box center [100, 109] width 41 height 5
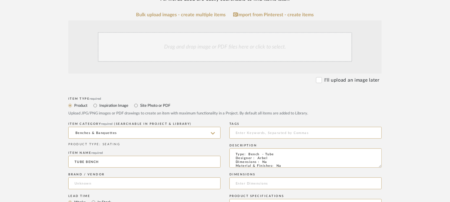
type input "BELTA & FRAJUMAR"
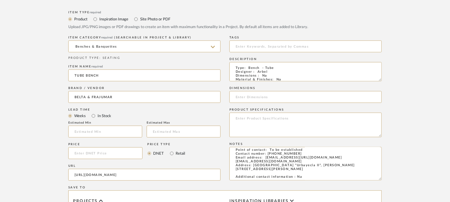
scroll to position [205, 0]
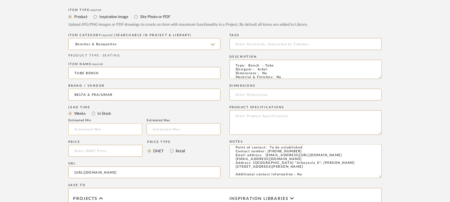
click at [103, 126] on input "text" at bounding box center [105, 129] width 74 height 12
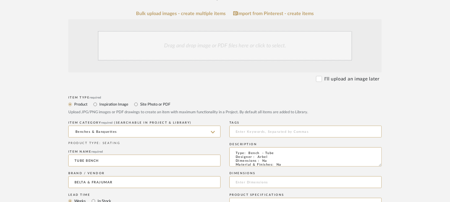
scroll to position [117, 0]
type input "7"
click at [228, 52] on div "Drag and drop image or PDF files here or click to select." at bounding box center [225, 47] width 254 height 30
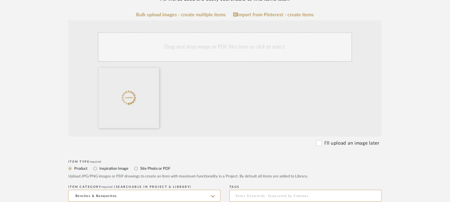
click at [240, 52] on div "Drag and drop image or PDF files here or click to select." at bounding box center [225, 47] width 254 height 30
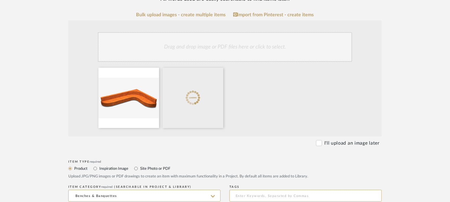
click at [227, 48] on div "Drag and drop image or PDF files here or click to select." at bounding box center [225, 47] width 254 height 30
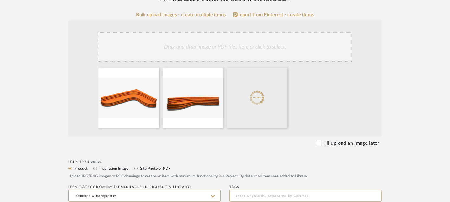
click at [251, 59] on div "Drag and drop image or PDF files here or click to select." at bounding box center [225, 47] width 254 height 30
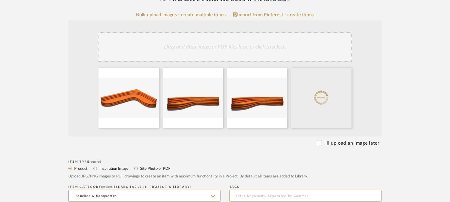
click at [261, 46] on div "Drag and drop image or PDF files here or click to select." at bounding box center [225, 47] width 254 height 30
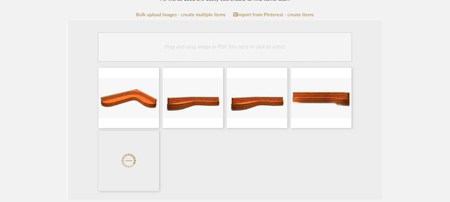
click at [234, 51] on div "Drag and drop image or PDF files here or click to select." at bounding box center [225, 47] width 254 height 30
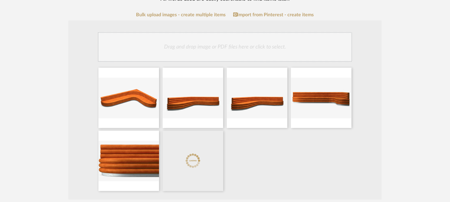
click at [221, 45] on div "Drag and drop image or PDF files here or click to select." at bounding box center [225, 47] width 254 height 30
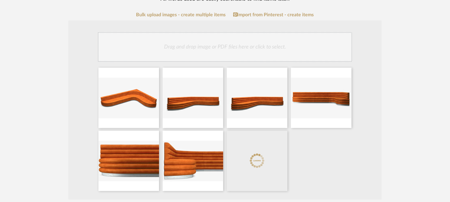
click at [236, 53] on div "Drag and drop image or PDF files here or click to select." at bounding box center [225, 47] width 254 height 30
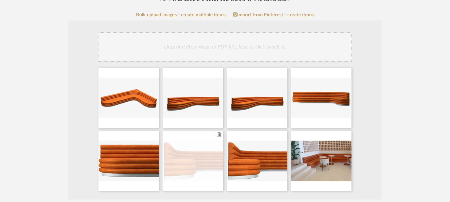
click at [218, 133] on icon at bounding box center [219, 134] width 4 height 5
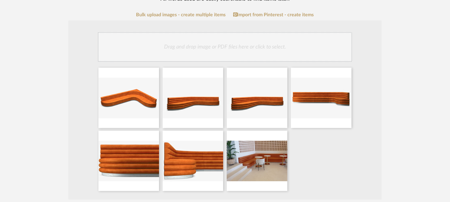
click at [290, 42] on div "Drag and drop image or PDF files here or click to select." at bounding box center [225, 47] width 254 height 30
click at [248, 46] on div "Drag and drop image or PDF files here or click to select." at bounding box center [225, 47] width 254 height 30
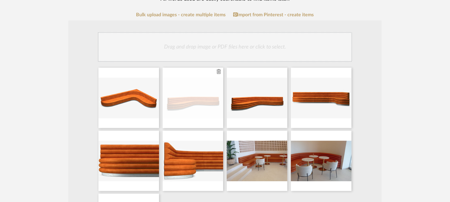
click at [221, 71] on div at bounding box center [193, 98] width 61 height 60
click at [219, 71] on icon at bounding box center [219, 71] width 4 height 5
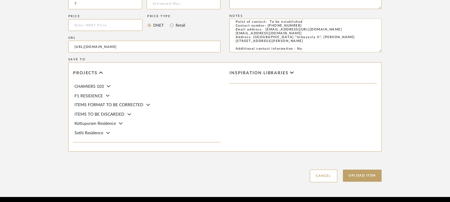
scroll to position [479, 0]
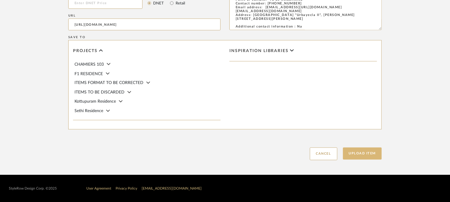
click at [370, 149] on button "Upload Item" at bounding box center [362, 154] width 39 height 12
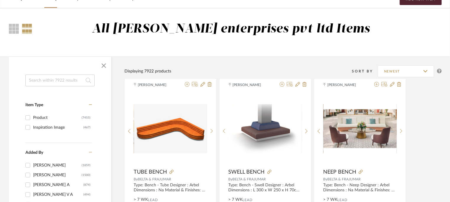
scroll to position [30, 0]
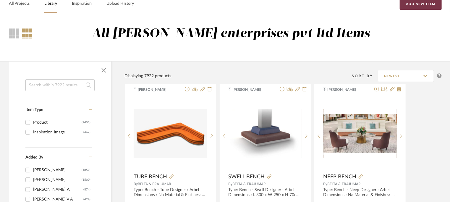
click at [417, 2] on button "Add New Item" at bounding box center [421, 4] width 42 height 12
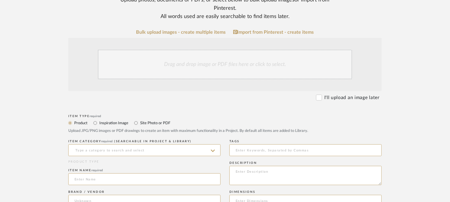
scroll to position [148, 0]
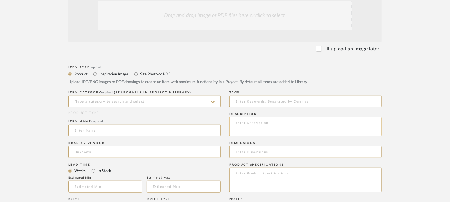
paste textarea "Type: Bench - Spot Designer : Na Dimensions : Na Material & Finishes: Na Produc…"
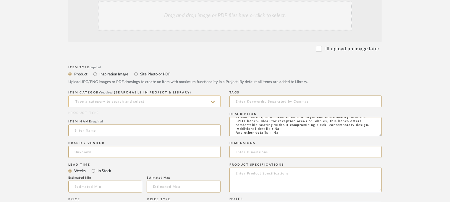
type textarea "Type: Bench - Spot Designer : Na Dimensions : Na Material & Finishes: Na Produc…"
click at [179, 100] on input at bounding box center [144, 102] width 152 height 12
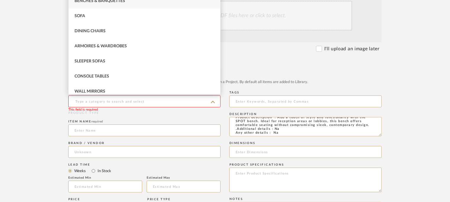
click at [97, 1] on span "Benches & Banquettes" at bounding box center [100, 1] width 51 height 4
type input "Benches & Banquettes"
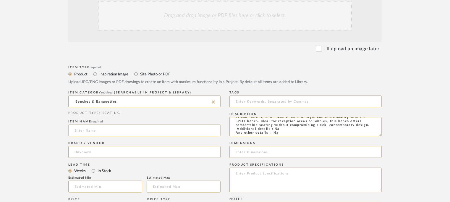
click at [133, 130] on input at bounding box center [144, 131] width 152 height 12
type input "SPOT BENCH"
click at [108, 148] on input at bounding box center [144, 152] width 152 height 12
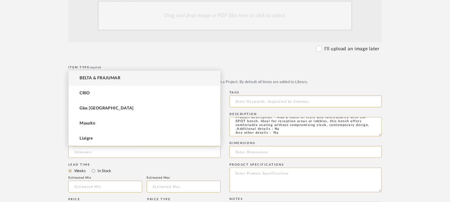
click at [97, 77] on span "BELTA & FRAJUMAR" at bounding box center [100, 78] width 41 height 5
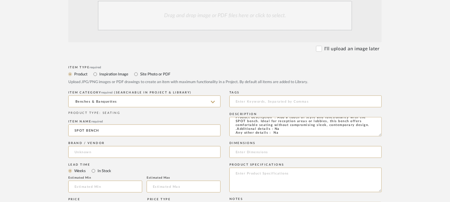
type input "BELTA & FRAJUMAR"
click at [112, 187] on input "text" at bounding box center [105, 187] width 74 height 12
type input "7"
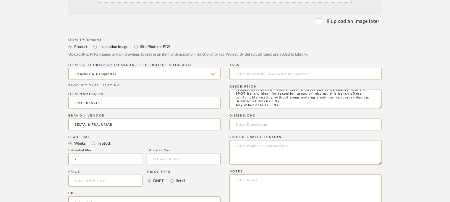
scroll to position [237, 0]
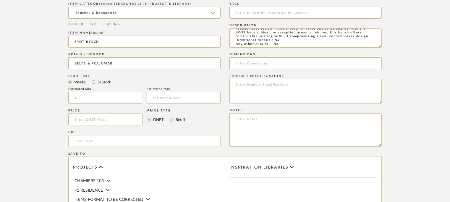
click at [91, 141] on input "url" at bounding box center [144, 141] width 152 height 12
paste input "[URL][DOMAIN_NAME]"
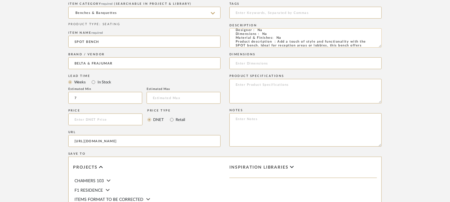
scroll to position [0, 0]
type input "[URL][DOMAIN_NAME]"
paste textarea "========================== Price: Na Lead time: 45days. MOQ : Our products for …"
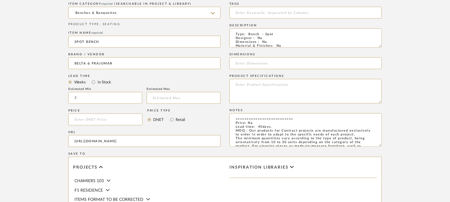
scroll to position [59, 0]
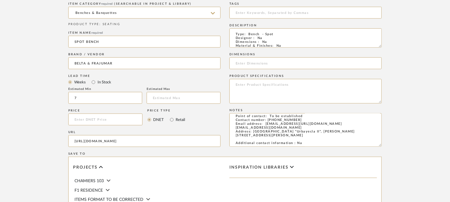
type textarea "========================== Price: Na Lead time: 45days. MOQ : Our products for …"
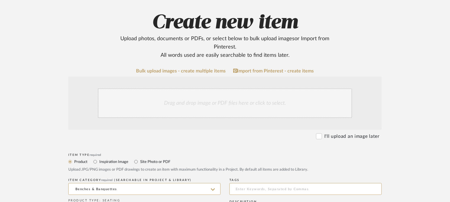
scroll to position [59, 0]
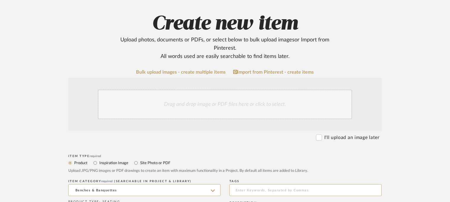
click at [199, 107] on div "Drag and drop image or PDF files here or click to select." at bounding box center [225, 105] width 254 height 30
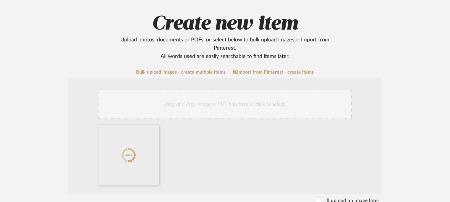
click at [220, 107] on div "Drag and drop image or PDF files here or click to select." at bounding box center [225, 105] width 254 height 30
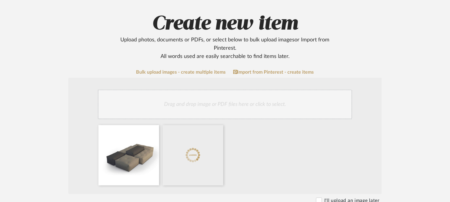
click at [256, 98] on div "Drag and drop image or PDF files here or click to select." at bounding box center [225, 105] width 254 height 30
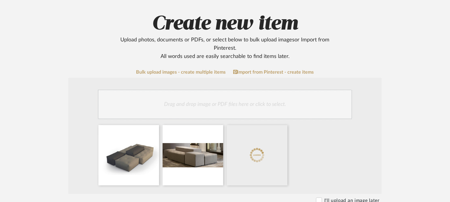
click at [240, 101] on div "Drag and drop image or PDF files here or click to select." at bounding box center [225, 105] width 254 height 30
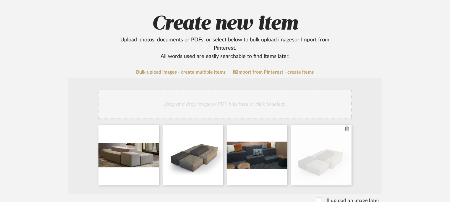
click at [348, 131] on icon at bounding box center [347, 129] width 4 height 5
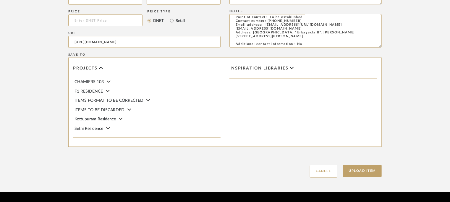
scroll to position [416, 0]
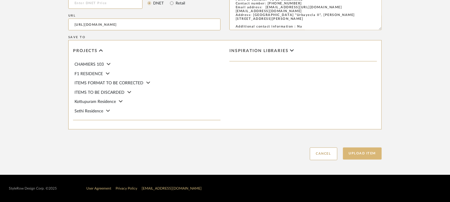
drag, startPoint x: 361, startPoint y: 153, endPoint x: 317, endPoint y: 168, distance: 46.2
click at [361, 154] on button "Upload Item" at bounding box center [362, 154] width 39 height 12
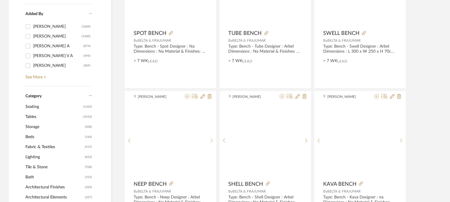
scroll to position [30, 0]
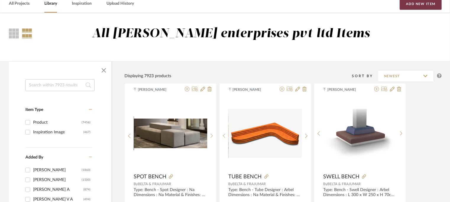
click at [424, 3] on button "Add New Item" at bounding box center [421, 4] width 42 height 12
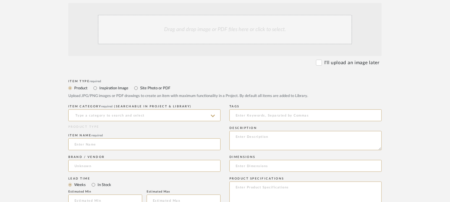
scroll to position [177, 0]
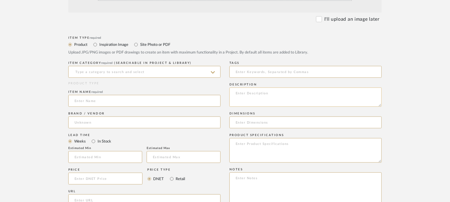
paste textarea "Type: Bench - Sway Designer : Na Dimensions : Na Material & Finishes: Na Produc…"
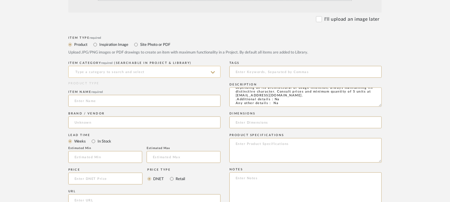
type textarea "Type: Bench - Sway Designer : Na Dimensions : Na Material & Finishes: Na Produc…"
click at [134, 73] on input at bounding box center [144, 72] width 152 height 12
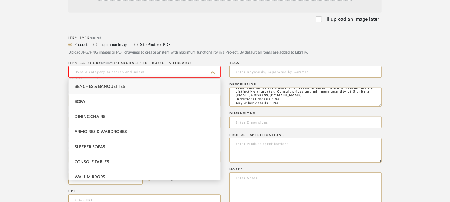
click at [131, 85] on div "Benches & Banquettes" at bounding box center [145, 86] width 152 height 15
type input "Benches & Banquettes"
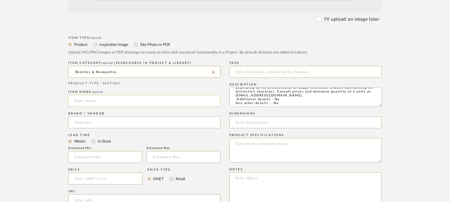
drag, startPoint x: 100, startPoint y: 101, endPoint x: 104, endPoint y: 97, distance: 5.9
click at [100, 100] on input at bounding box center [144, 101] width 152 height 12
type input "SWAY BENCH"
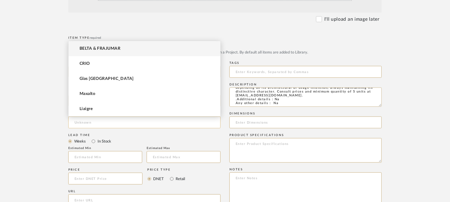
click at [96, 120] on input at bounding box center [144, 123] width 152 height 12
click at [104, 48] on span "BELTA & FRAJUMAR" at bounding box center [100, 48] width 41 height 5
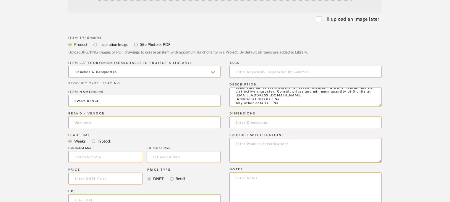
type input "BELTA & FRAJUMAR"
click at [88, 158] on input "text" at bounding box center [105, 157] width 74 height 12
type input "7"
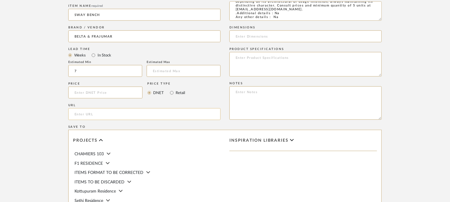
scroll to position [266, 0]
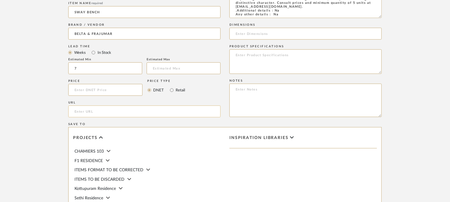
click at [89, 113] on input "url" at bounding box center [144, 112] width 152 height 12
paste input "[URL][DOMAIN_NAME]"
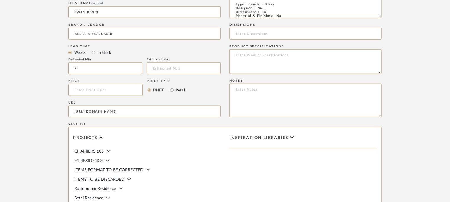
scroll to position [0, 0]
type input "[URL][DOMAIN_NAME]"
paste textarea "Price: Na Lead time: 45days. MOQ : Our products for Contract projects are manuf…"
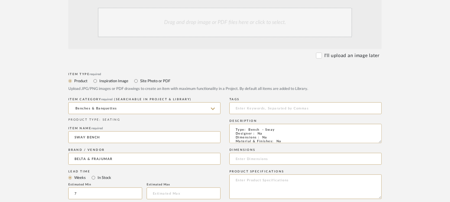
scroll to position [89, 0]
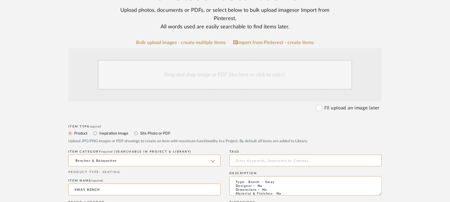
type textarea "Price: Na Lead time: 45days. MOQ : Our products for Contract projects are manuf…"
click at [232, 78] on div "Drag and drop image or PDF files here or click to select." at bounding box center [225, 75] width 254 height 30
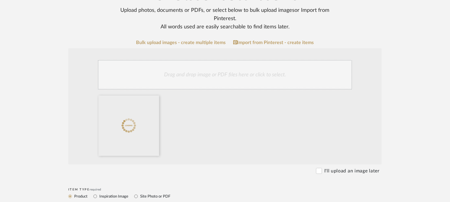
click at [234, 81] on div "Drag and drop image or PDF files here or click to select." at bounding box center [225, 75] width 254 height 30
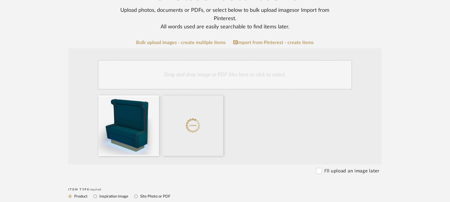
click at [236, 74] on div "Drag and drop image or PDF files here or click to select." at bounding box center [225, 75] width 254 height 30
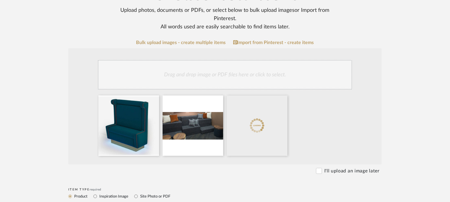
click at [244, 77] on div "Drag and drop image or PDF files here or click to select." at bounding box center [225, 75] width 254 height 30
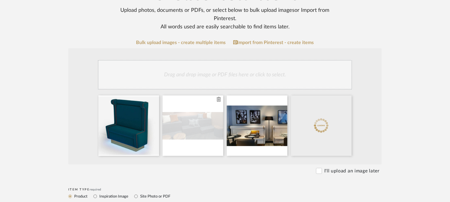
click at [219, 99] on icon at bounding box center [219, 99] width 4 height 5
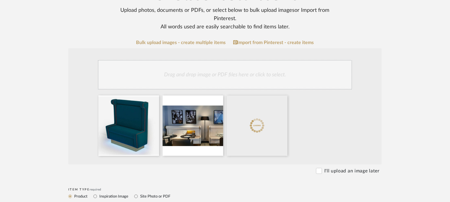
click at [250, 81] on div "Drag and drop image or PDF files here or click to select." at bounding box center [225, 75] width 254 height 30
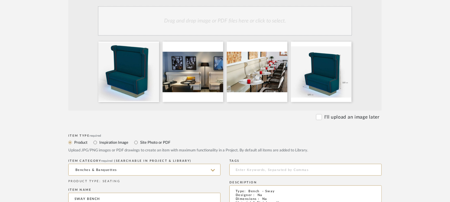
scroll to position [177, 0]
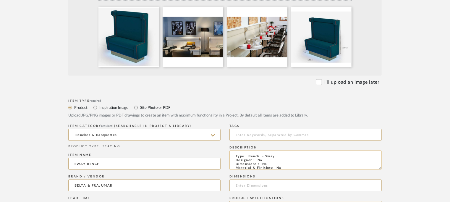
click at [263, 163] on textarea "Type: Bench - Sway Designer : Na Dimensions : Na Material & Finishes: Na Produc…" at bounding box center [306, 160] width 152 height 19
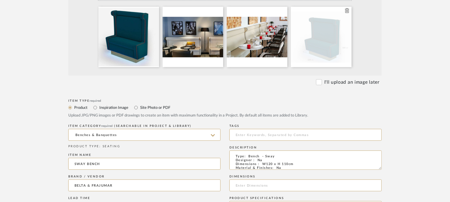
type textarea "Type: Bench - Sway Designer : Na Dimensions : W120 x H 110cm Material & Finishe…"
click at [337, 42] on div at bounding box center [321, 37] width 61 height 60
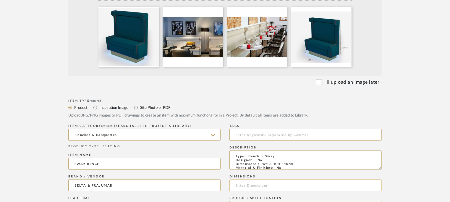
drag, startPoint x: 248, startPoint y: 184, endPoint x: 250, endPoint y: 179, distance: 5.3
click at [248, 184] on input at bounding box center [306, 186] width 152 height 12
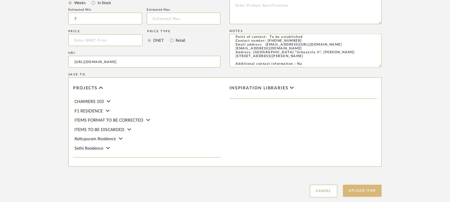
scroll to position [416, 0]
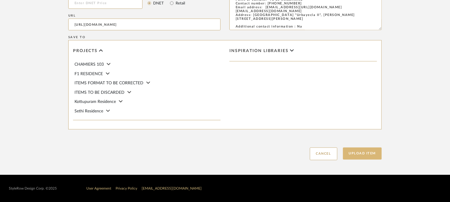
type input "W120 x H 110cm"
click at [362, 155] on button "Upload Item" at bounding box center [362, 154] width 39 height 12
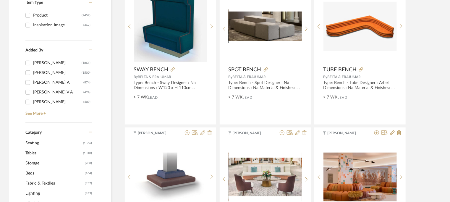
scroll to position [118, 0]
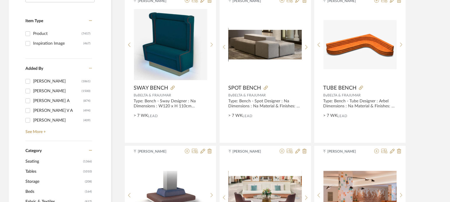
click at [89, 150] on icon at bounding box center [90, 150] width 3 height 1
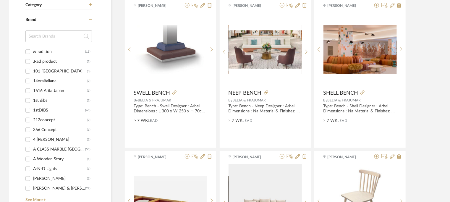
scroll to position [296, 0]
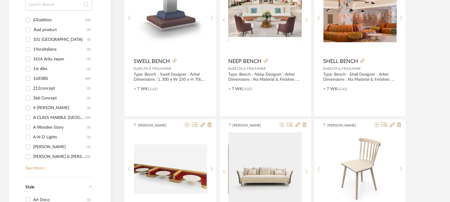
click at [35, 169] on link "See More +" at bounding box center [58, 165] width 68 height 9
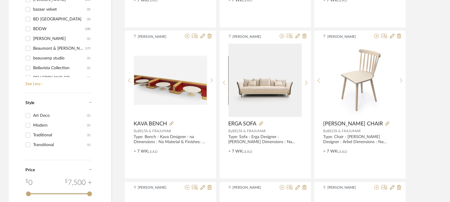
scroll to position [1035, 0]
click at [55, 29] on div "BELTA & FRAJUMAR" at bounding box center [58, 28] width 50 height 9
click at [33, 29] on input "BELTA & FRAJUMAR (123)" at bounding box center [27, 28] width 9 height 9
checkbox input "true"
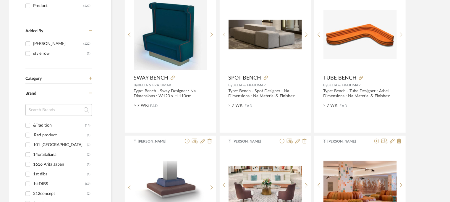
scroll to position [103, 0]
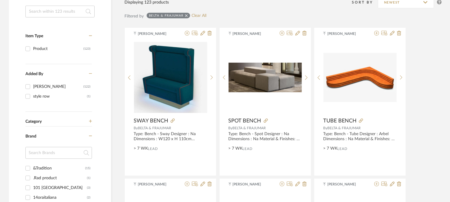
click at [46, 9] on input at bounding box center [59, 12] width 69 height 12
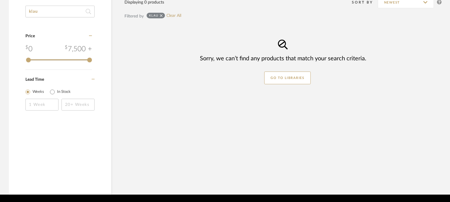
type input "klau"
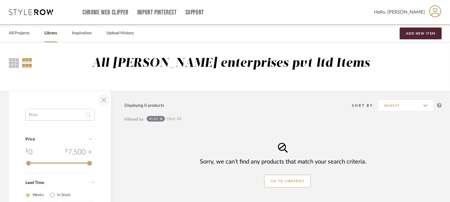
click at [104, 102] on span "button" at bounding box center [104, 100] width 14 height 14
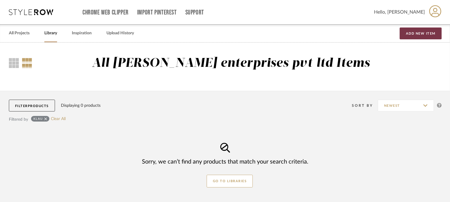
click at [420, 33] on button "Add New Item" at bounding box center [421, 34] width 42 height 12
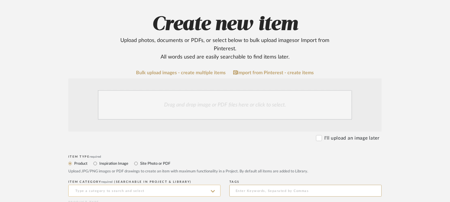
scroll to position [148, 0]
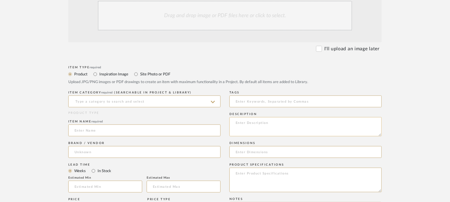
paste textarea "Type: Sofa - Klau Designer : Na Dimensions : W 245cm Material & Finishes: Na Pr…"
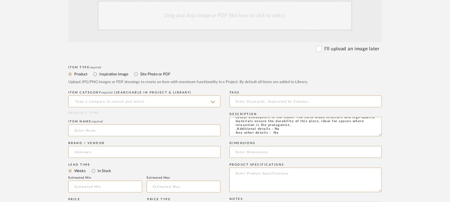
type textarea "Type: Sofa - Klau Designer : Na Dimensions : W 245cm Material & Finishes: Na Pr…"
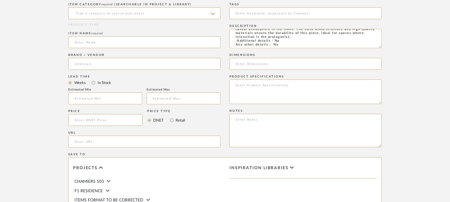
scroll to position [296, 0]
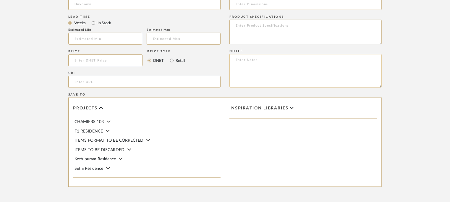
paste textarea "Price: 2,828.98 € Lead time: 45days. MOQ : Our products for Contract projects a…"
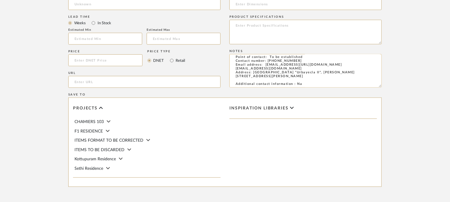
scroll to position [0, 0]
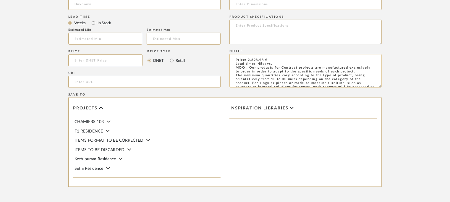
drag, startPoint x: 234, startPoint y: 67, endPoint x: 362, endPoint y: 81, distance: 128.5
click at [362, 81] on textarea "Price: 2,828.98 € Lead time: 45days. MOQ : Our products for Contract projects a…" at bounding box center [306, 70] width 152 height 33
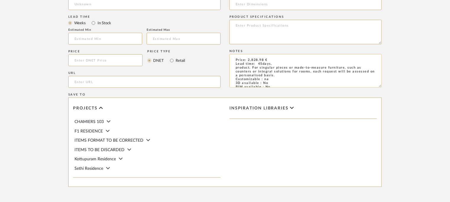
drag, startPoint x: 281, startPoint y: 76, endPoint x: 230, endPoint y: 69, distance: 51.4
click at [230, 69] on textarea "Price: 2,828.98 € Lead time: 45days. product. For singular pieces or made-to-me…" at bounding box center [306, 70] width 152 height 33
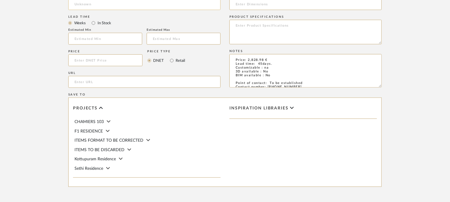
type textarea "Price: 2,828.98 € Lead time: 45days. Customizable : na 3D available : No BIM av…"
click at [78, 81] on input "url" at bounding box center [144, 82] width 152 height 12
paste input "[URL][DOMAIN_NAME]"
type input "[URL][DOMAIN_NAME]"
click at [93, 39] on input at bounding box center [105, 39] width 74 height 12
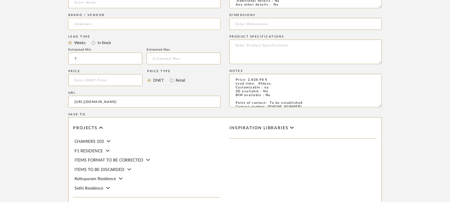
scroll to position [266, 0]
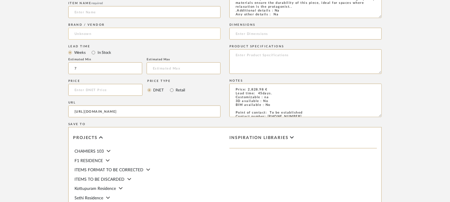
type input "7"
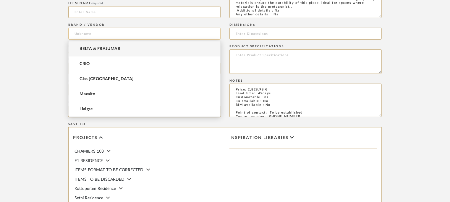
click at [98, 35] on input at bounding box center [144, 34] width 152 height 12
click at [98, 47] on span "BELTA & FRAJUMAR" at bounding box center [100, 48] width 41 height 5
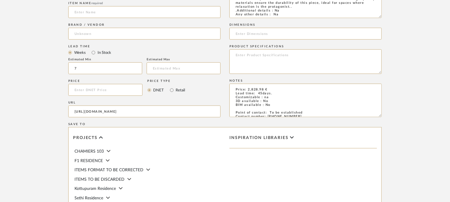
type input "BELTA & FRAJUMAR"
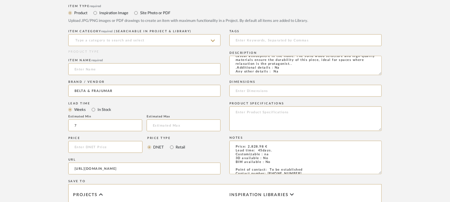
scroll to position [207, 0]
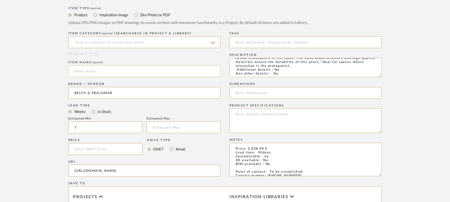
drag, startPoint x: 86, startPoint y: 70, endPoint x: 83, endPoint y: 67, distance: 4.0
click at [85, 70] on input at bounding box center [144, 71] width 152 height 12
type input "k"
type input "KLAU SOFA"
click at [101, 43] on input at bounding box center [144, 42] width 152 height 12
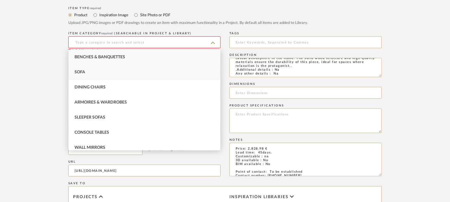
click at [96, 67] on div "Sofa" at bounding box center [145, 72] width 152 height 15
type input "Sofa"
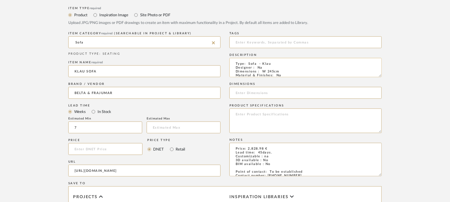
scroll to position [0, 0]
drag, startPoint x: 264, startPoint y: 96, endPoint x: 271, endPoint y: 94, distance: 7.4
click at [266, 95] on input at bounding box center [306, 93] width 152 height 12
drag, startPoint x: 187, startPoint y: 90, endPoint x: 110, endPoint y: 90, distance: 76.9
click at [117, 89] on div "Item Type required Product Inspiration Image Site Photo or PDF Upload JPG/PNG i…" at bounding box center [225, 155] width 314 height 301
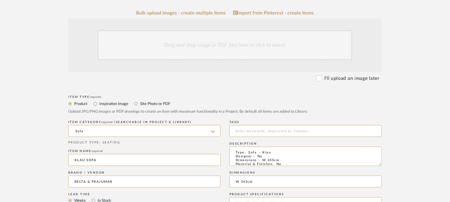
scroll to position [118, 0]
type input "W 245cm"
click at [208, 41] on div "Drag and drop image or PDF files here or click to select." at bounding box center [225, 45] width 254 height 30
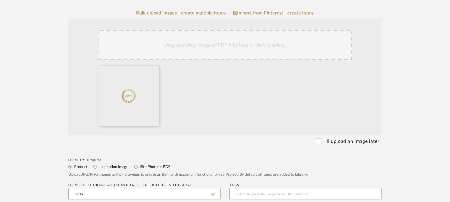
click at [235, 39] on div "Drag and drop image or PDF files here or click to select." at bounding box center [225, 45] width 254 height 30
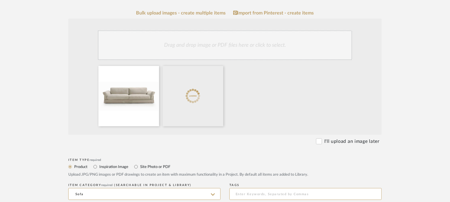
click at [204, 46] on div "Drag and drop image or PDF files here or click to select." at bounding box center [225, 45] width 254 height 30
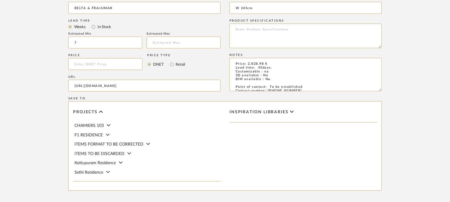
scroll to position [416, 0]
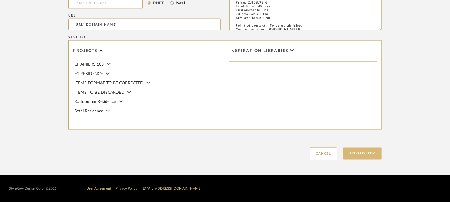
click at [364, 156] on button "Upload Item" at bounding box center [362, 154] width 39 height 12
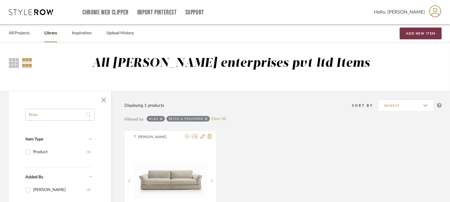
click at [419, 33] on button "Add New Item" at bounding box center [421, 34] width 42 height 12
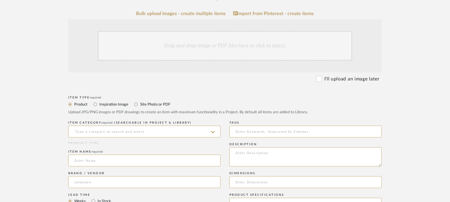
scroll to position [118, 0]
click at [255, 153] on textarea at bounding box center [306, 156] width 152 height 19
paste textarea "Type: Pouff - Cube Designer : Na Dimensions : W 100 x D 60 x H 44cm Material & …"
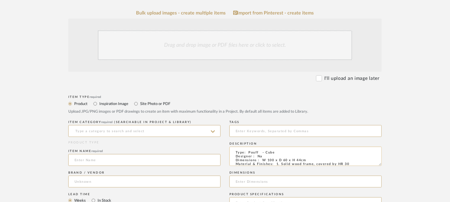
scroll to position [0, 0]
type textarea "Type: Pouff - Cube Designer : Na Dimensions : W 100 x D 60 x H 44cm Material & …"
click at [378, 169] on div "Description Type: Pouff - Cube Designer : Na Dimensions : W 100 x D 60 x H 44cm…" at bounding box center [306, 154] width 152 height 29
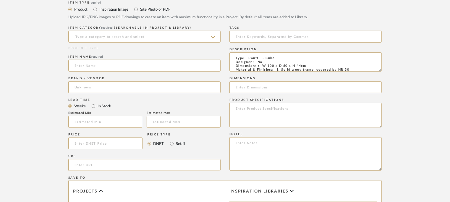
scroll to position [325, 0]
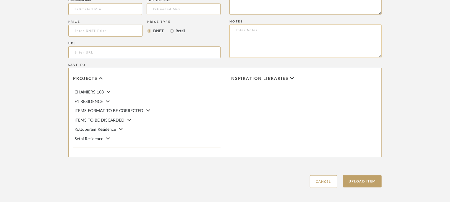
paste textarea "Price: Na Lead time: 45days. MOQ : Our products for Contract projects are manuf…"
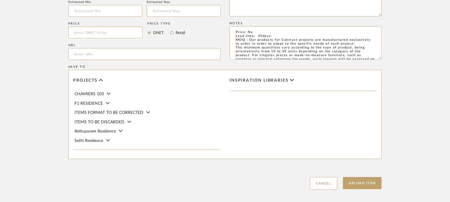
scroll to position [207, 0]
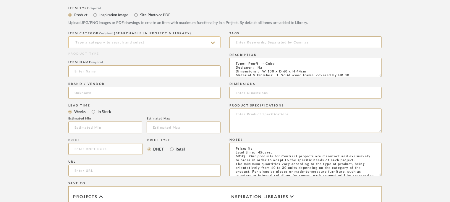
type textarea "Price: Na Lead time: 45days. MOQ : Our products for Contract projects are manuf…"
click at [112, 41] on input at bounding box center [144, 42] width 152 height 12
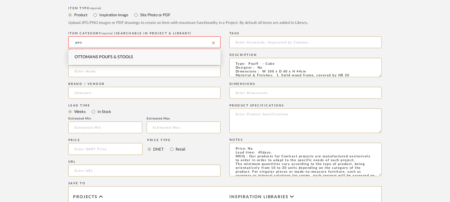
click at [83, 57] on span "Ottomans Poufs & Stools" at bounding box center [104, 57] width 59 height 4
type input "Ottomans Poufs & Stools"
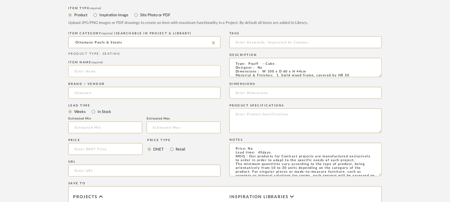
click at [91, 73] on input at bounding box center [144, 71] width 152 height 12
type input "CUBE CAPITOBE"
click at [102, 170] on input "url" at bounding box center [144, 171] width 152 height 12
paste input "[URL][DOMAIN_NAME]"
type input "[URL][DOMAIN_NAME]"
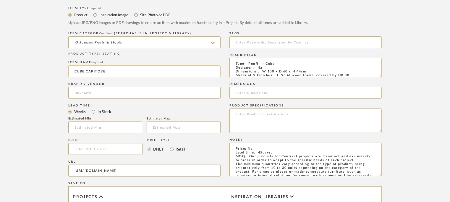
click at [102, 72] on input "CUBE CAPITOBE" at bounding box center [144, 71] width 152 height 12
type input "CUBE CAPITONE POUFF L"
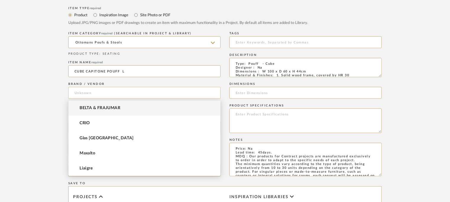
click at [94, 87] on input at bounding box center [144, 93] width 152 height 12
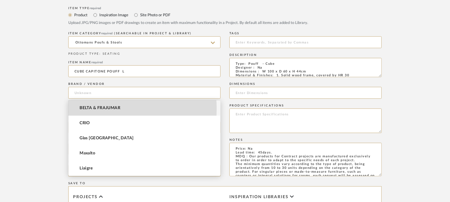
click at [104, 109] on span "BELTA & FRAJUMAR" at bounding box center [100, 108] width 41 height 5
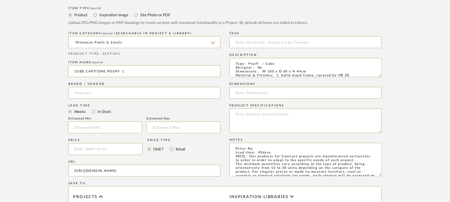
type input "BELTA & FRAJUMAR"
click at [94, 127] on input "text" at bounding box center [105, 128] width 74 height 12
type input "7"
drag, startPoint x: 306, startPoint y: 71, endPoint x: 262, endPoint y: 72, distance: 44.4
click at [262, 72] on textarea "Type: Pouff - Cube Designer : Na Dimensions : W 100 x D 60 x H 44cm Material & …" at bounding box center [306, 67] width 152 height 19
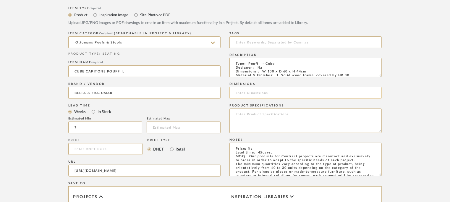
paste input "W 100 x D 60 x H 44cm"
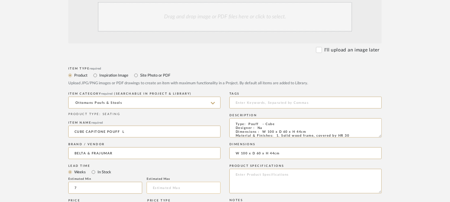
scroll to position [118, 0]
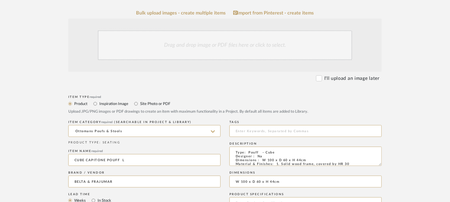
type input "W 100 x D 60 x H 44cm"
click at [230, 46] on div "Drag and drop image or PDF files here or click to select." at bounding box center [225, 45] width 254 height 30
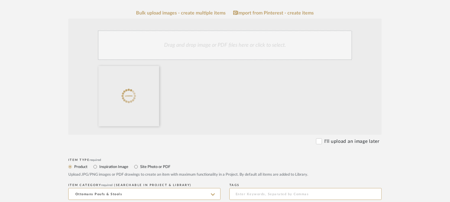
click at [243, 41] on div "Drag and drop image or PDF files here or click to select." at bounding box center [225, 45] width 254 height 30
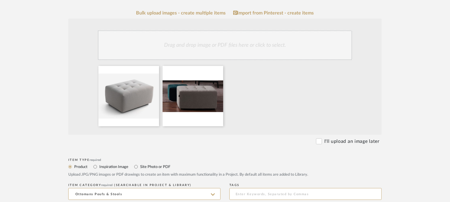
click at [244, 49] on div "Drag and drop image or PDF files here or click to select." at bounding box center [225, 45] width 254 height 30
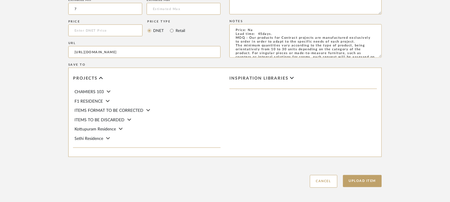
scroll to position [416, 0]
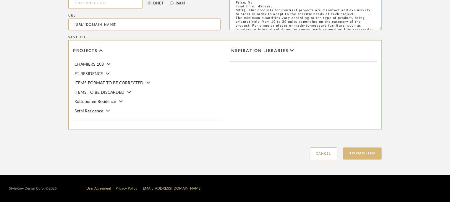
click at [360, 153] on button "Upload Item" at bounding box center [362, 154] width 39 height 12
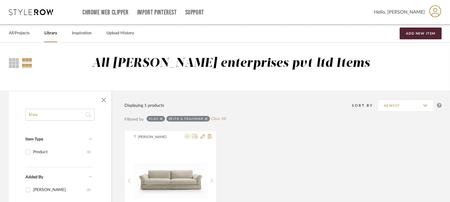
click at [207, 118] on icon at bounding box center [206, 118] width 3 height 3
checkbox input "false"
click at [162, 119] on icon at bounding box center [161, 119] width 3 height 4
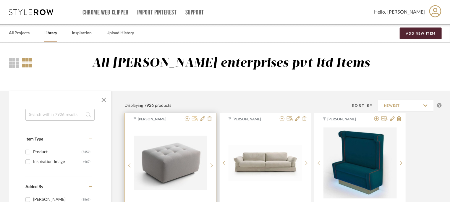
click at [196, 119] on icon at bounding box center [195, 118] width 6 height 5
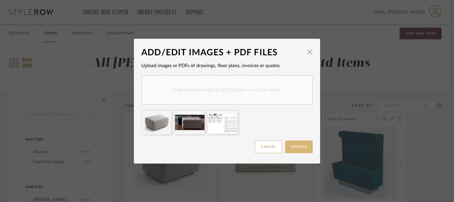
click at [300, 146] on span "Update" at bounding box center [299, 146] width 16 height 3
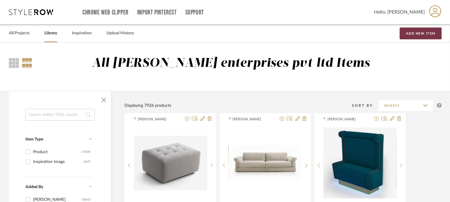
click at [429, 33] on button "Add New Item" at bounding box center [421, 34] width 42 height 12
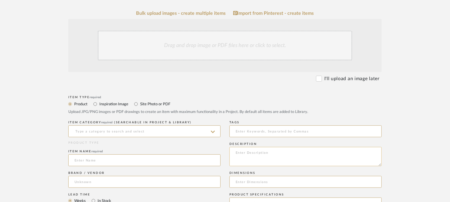
scroll to position [118, 0]
paste textarea "Type: Pouff - Cube Soft Pouf L Designer : Na Dimensions : W 100 x D 100 x H 43c…"
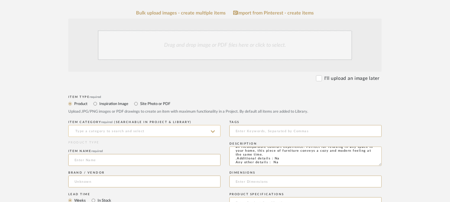
type textarea "Type: Pouff - Cube Soft Pouf L Designer : Na Dimensions : W 100 x D 100 x H 43c…"
click at [137, 130] on input at bounding box center [144, 131] width 152 height 12
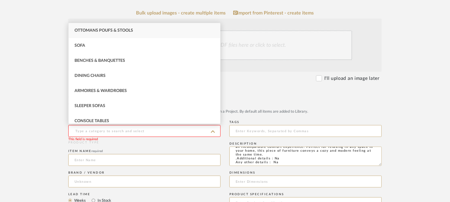
click at [101, 28] on div "Ottomans Poufs & Stools" at bounding box center [145, 30] width 152 height 15
type input "Ottomans Poufs & Stools"
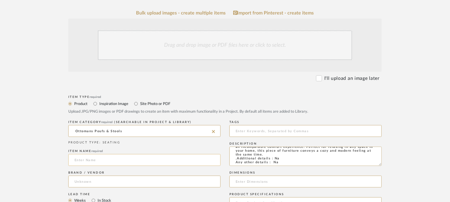
click at [102, 161] on input at bounding box center [144, 160] width 152 height 12
click at [98, 159] on input "CUBE SOFT L POUF" at bounding box center [144, 160] width 152 height 12
type input "CUBE SOFT POUF L"
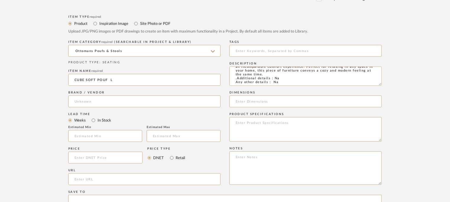
scroll to position [207, 0]
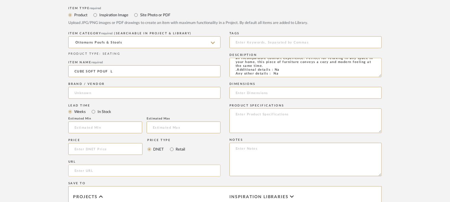
paste input "[URL][DOMAIN_NAME]"
type input "[URL][DOMAIN_NAME]"
click at [105, 93] on input at bounding box center [144, 93] width 152 height 12
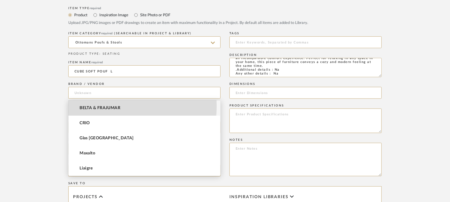
click at [105, 106] on span "BELTA & FRAJUMAR" at bounding box center [100, 108] width 41 height 5
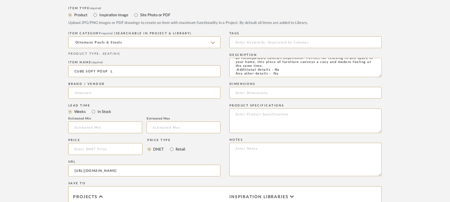
type input "BELTA & FRAJUMAR"
click at [91, 126] on input "text" at bounding box center [105, 128] width 74 height 12
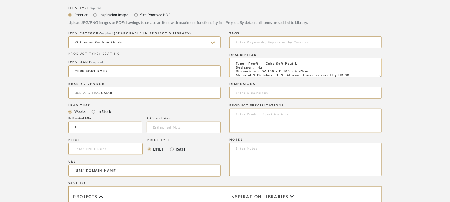
type input "7"
drag, startPoint x: 263, startPoint y: 71, endPoint x: 312, endPoint y: 72, distance: 49.4
click at [311, 72] on textarea "Type: Pouff - Cube Soft Pouf L Designer : Na Dimensions : W 100 x D 100 x H 43c…" at bounding box center [306, 67] width 152 height 19
click at [291, 95] on input at bounding box center [306, 93] width 152 height 12
paste input "W 100 x D 100 x H 43cm"
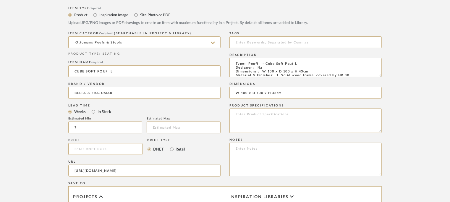
type input "W 100 x D 100 x H 43cm"
click at [237, 150] on textarea at bounding box center [306, 159] width 152 height 33
paste textarea "Price: Na Lead time: 45days. MOQ : Our products for Contract projects are manuf…"
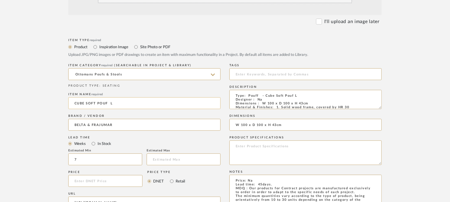
scroll to position [118, 0]
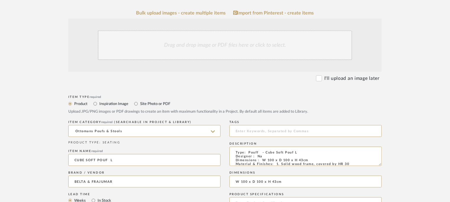
type textarea "Price: Na Lead time: 45days. MOQ : Our products for Contract projects are manuf…"
click at [241, 47] on div "Drag and drop image or PDF files here or click to select." at bounding box center [225, 45] width 254 height 30
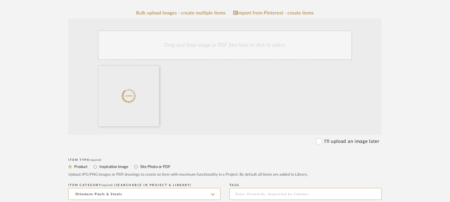
click at [229, 43] on div "Drag and drop image or PDF files here or click to select." at bounding box center [225, 45] width 254 height 30
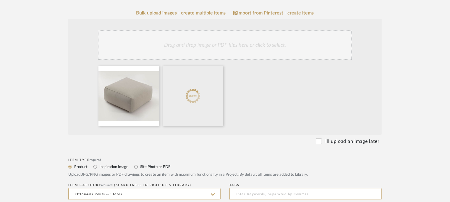
click at [210, 44] on div "Drag and drop image or PDF files here or click to select." at bounding box center [225, 45] width 254 height 30
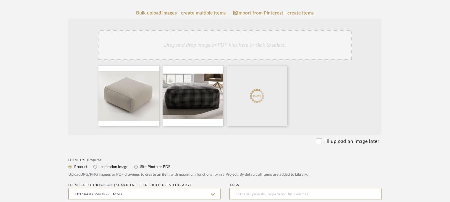
click at [218, 48] on div "Drag and drop image or PDF files here or click to select." at bounding box center [225, 45] width 254 height 30
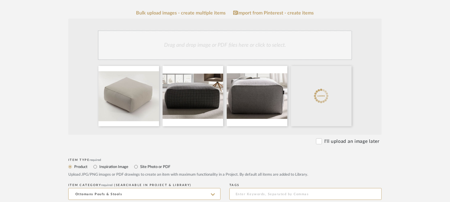
click at [221, 47] on div "Drag and drop image or PDF files here or click to select." at bounding box center [225, 45] width 254 height 30
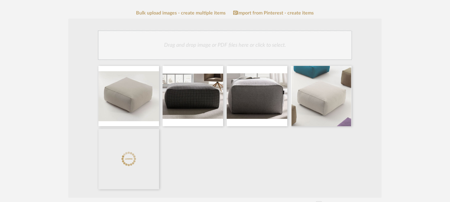
click at [247, 53] on div "Drag and drop image or PDF files here or click to select." at bounding box center [225, 45] width 254 height 30
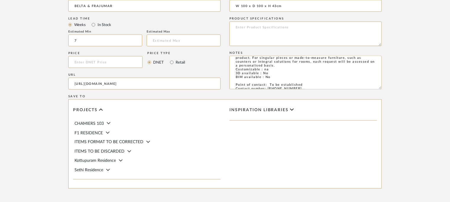
scroll to position [479, 0]
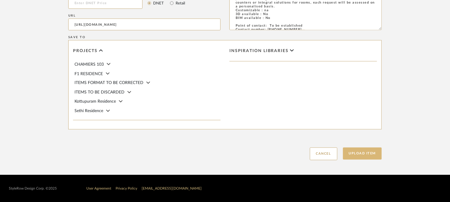
click at [366, 150] on button "Upload Item" at bounding box center [362, 154] width 39 height 12
